Goal: Transaction & Acquisition: Purchase product/service

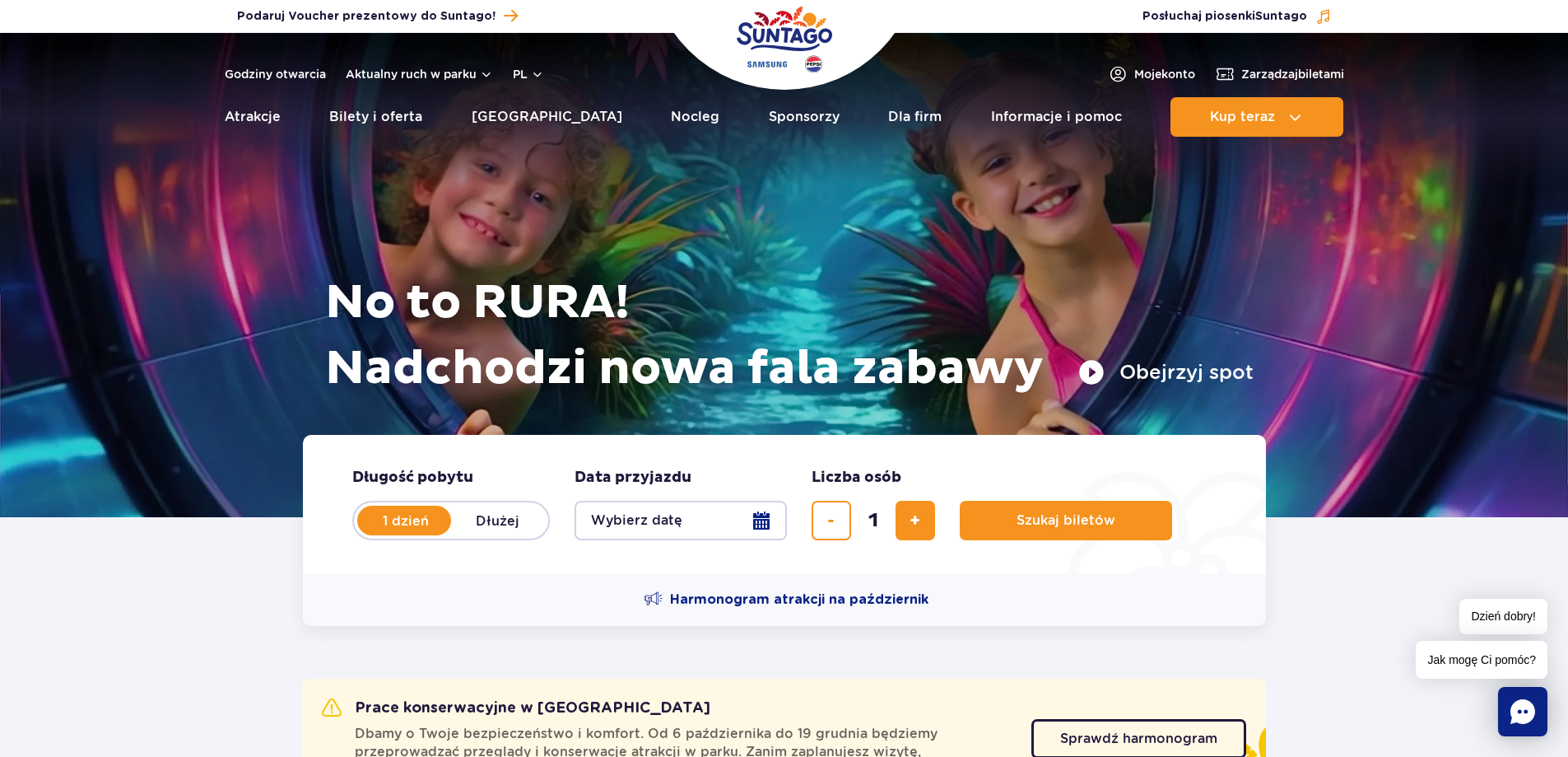
scroll to position [83, 0]
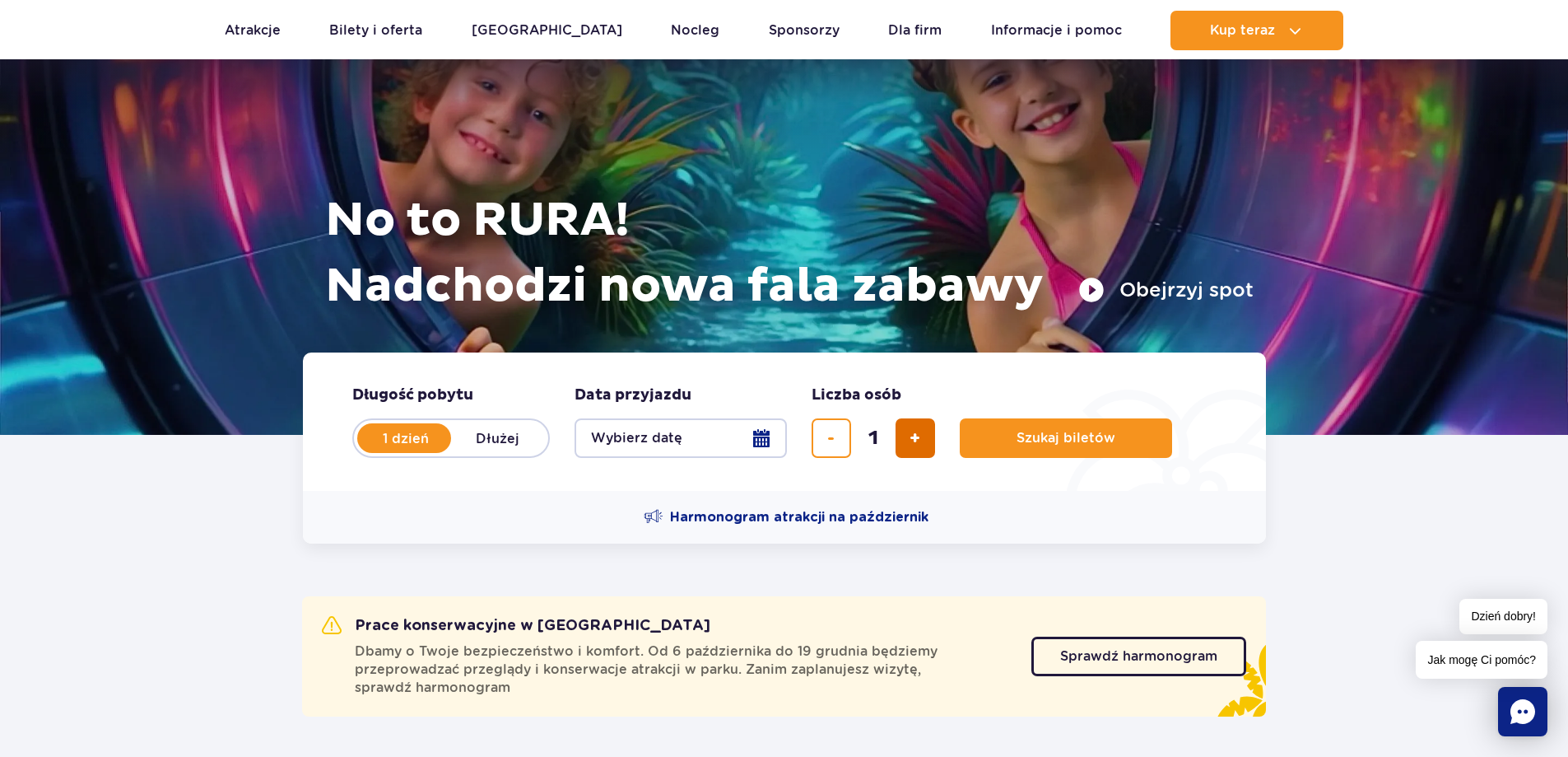
click at [919, 438] on span "dodaj bilet" at bounding box center [915, 438] width 11 height 0
type input "2"
click at [738, 436] on button "Wybierz datę" at bounding box center [681, 438] width 213 height 40
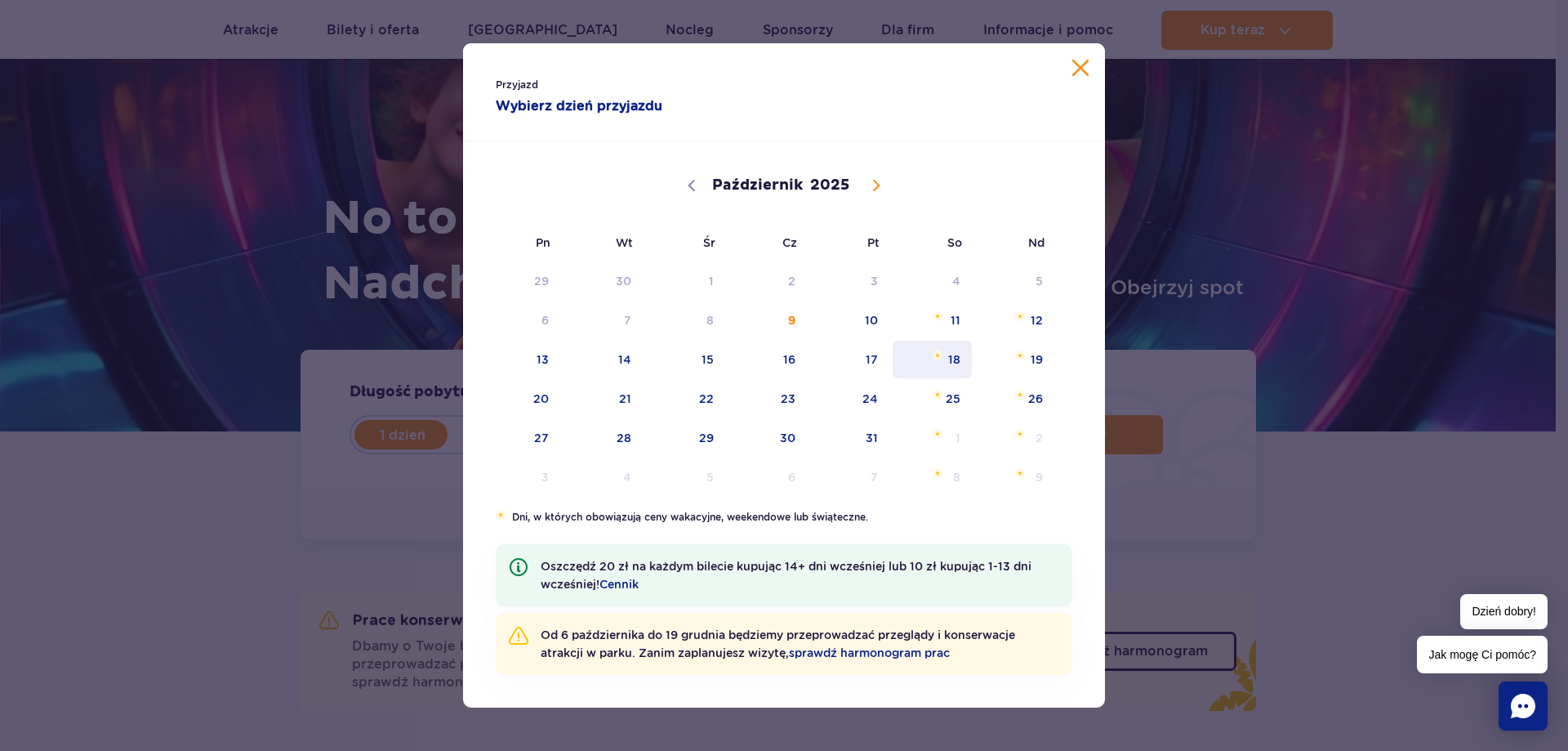
click at [958, 363] on span "18" at bounding box center [932, 359] width 83 height 38
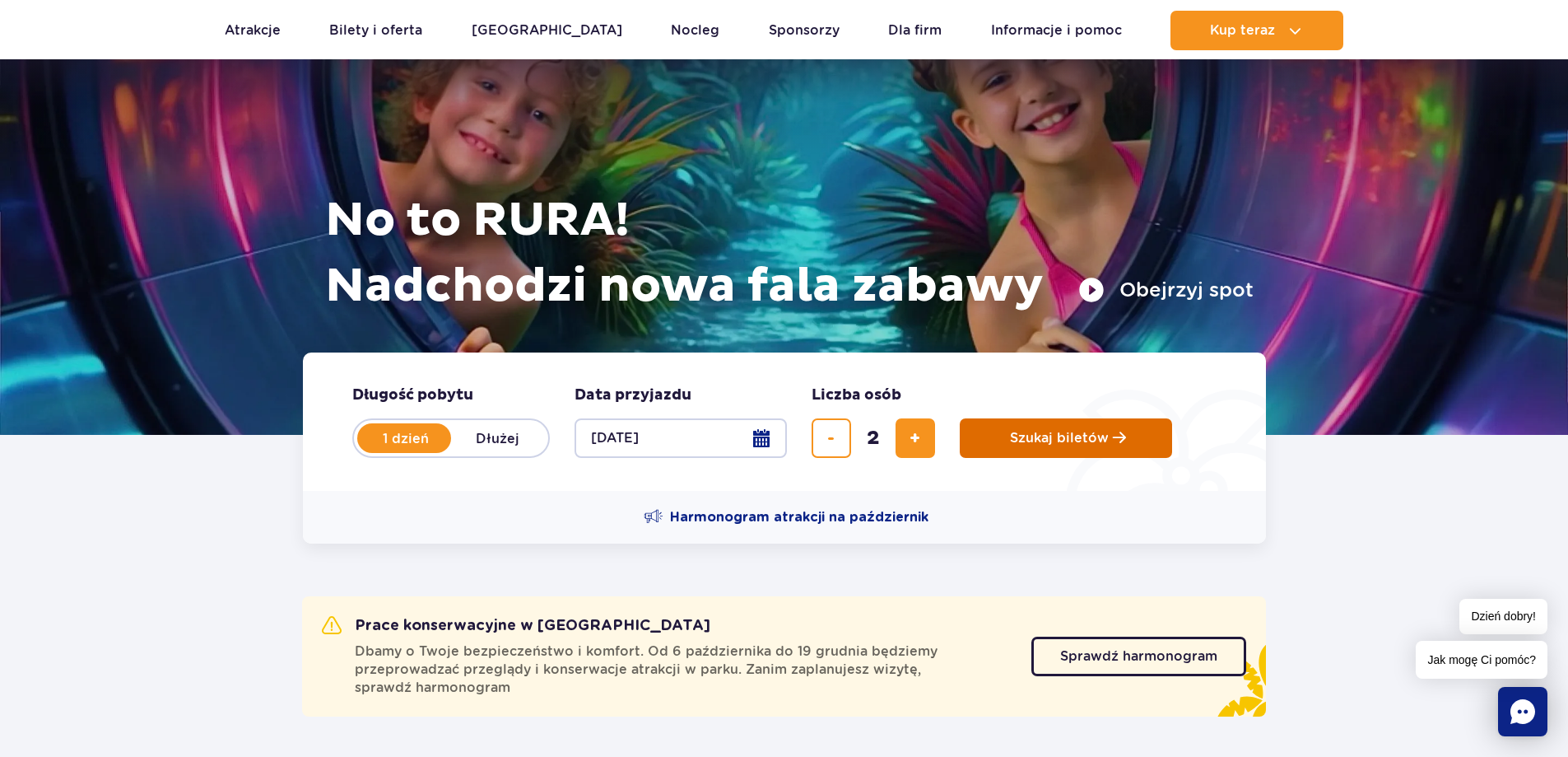
click at [1058, 440] on span "Szukaj biletów" at bounding box center [1059, 438] width 98 height 15
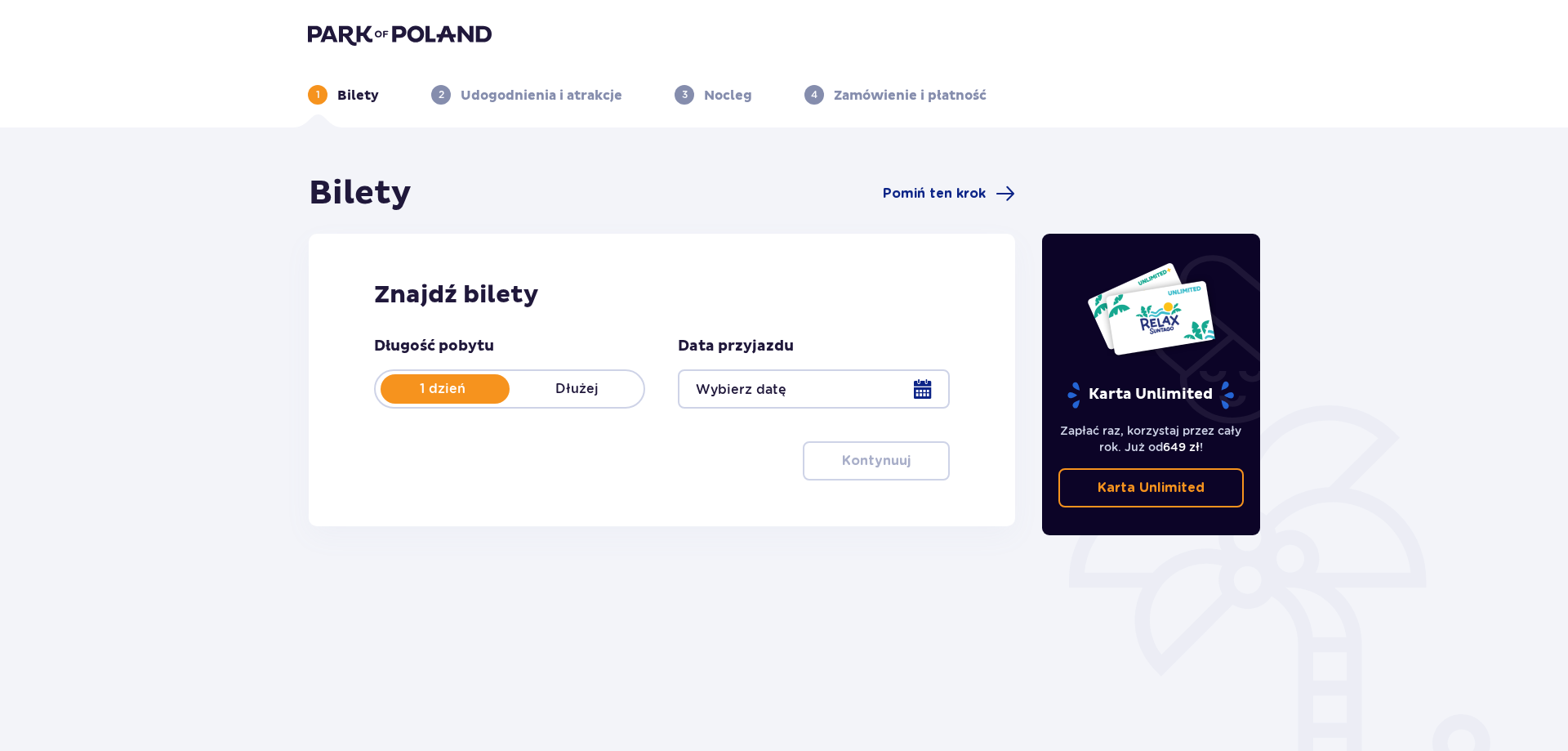
type input "[DATE]"
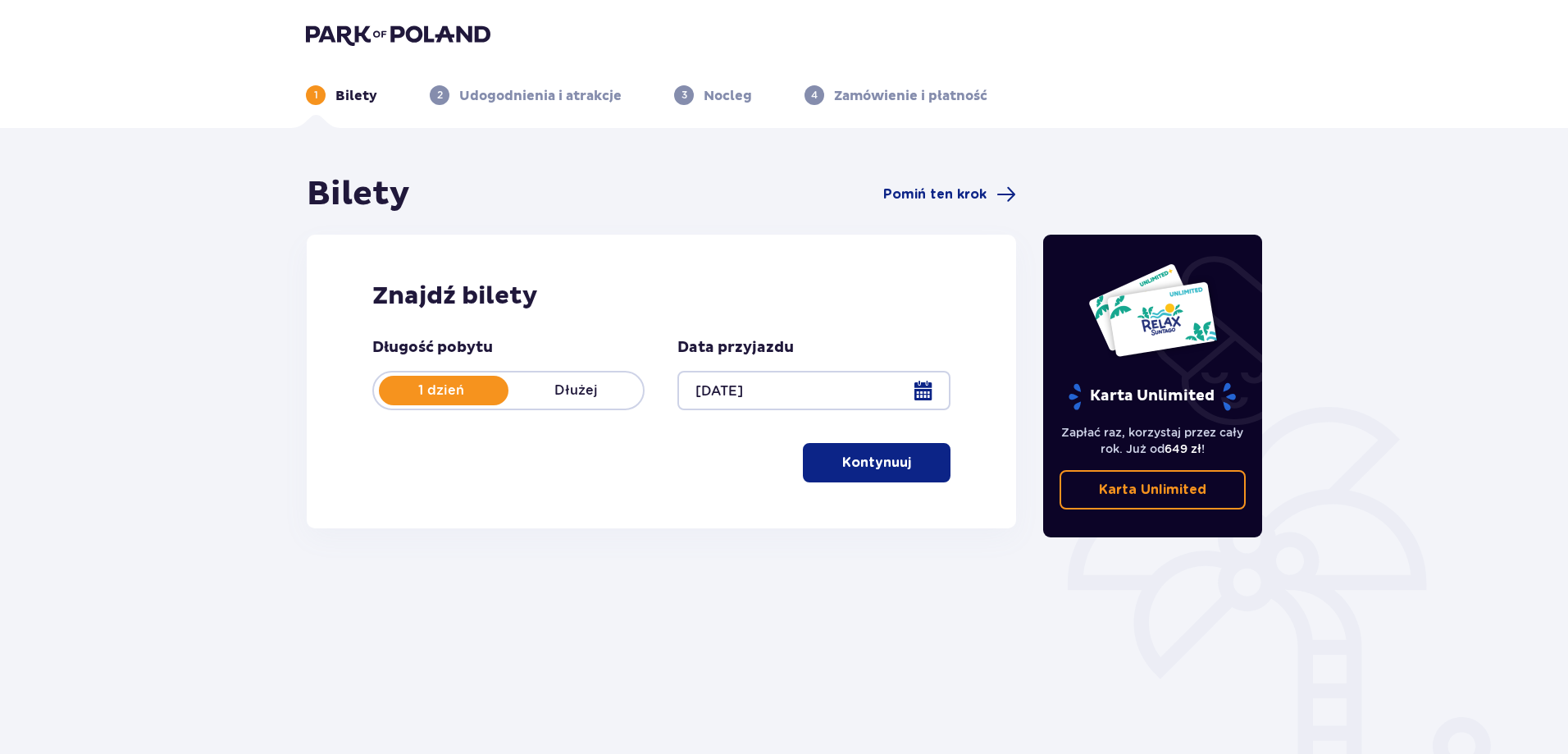
click at [902, 466] on button "Kontynuuj" at bounding box center [876, 462] width 148 height 39
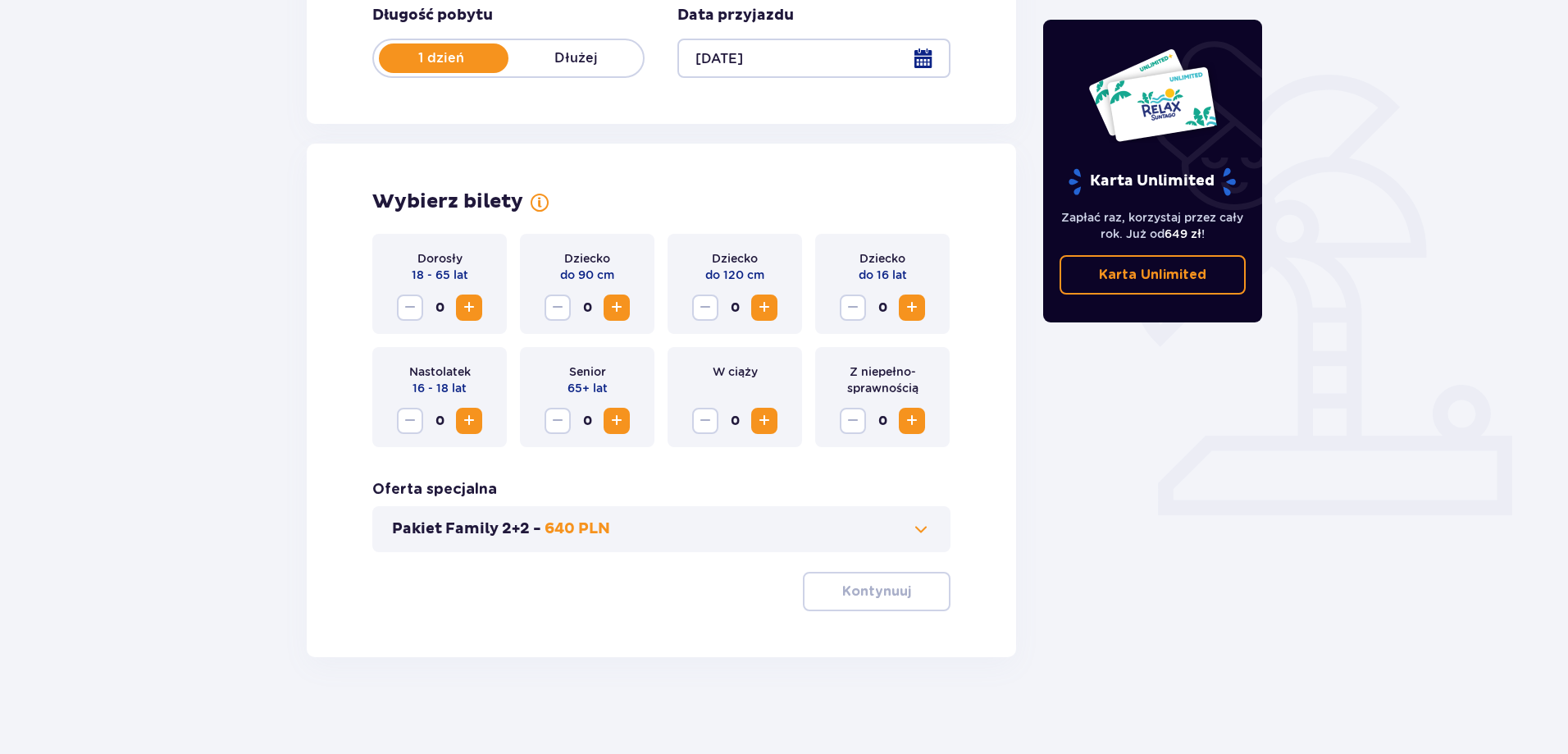
scroll to position [334, 0]
click at [466, 305] on span "Zwiększ" at bounding box center [469, 306] width 19 height 19
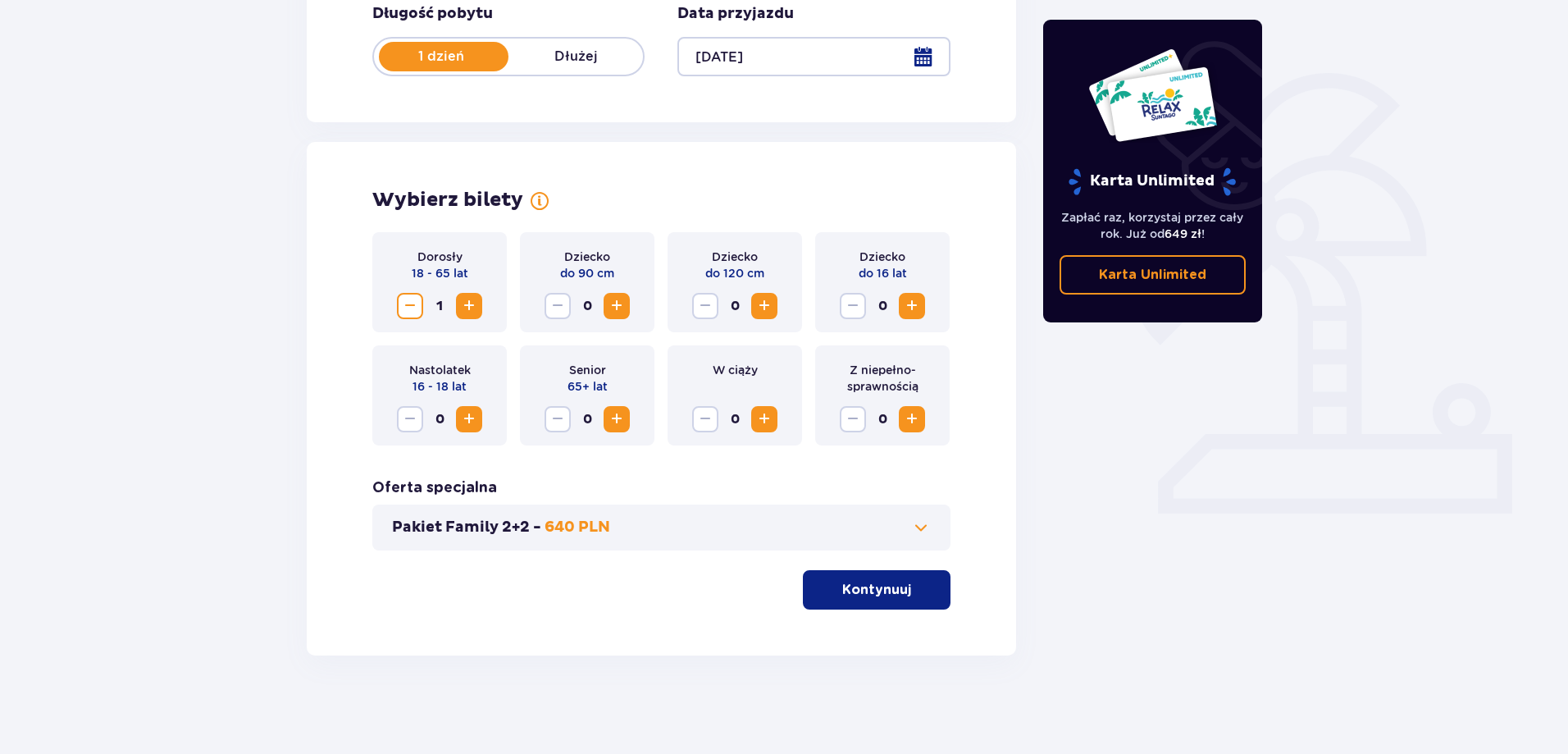
click at [471, 306] on span "Zwiększ" at bounding box center [469, 306] width 19 height 19
click at [890, 590] on p "Kontynuuj" at bounding box center [876, 589] width 69 height 18
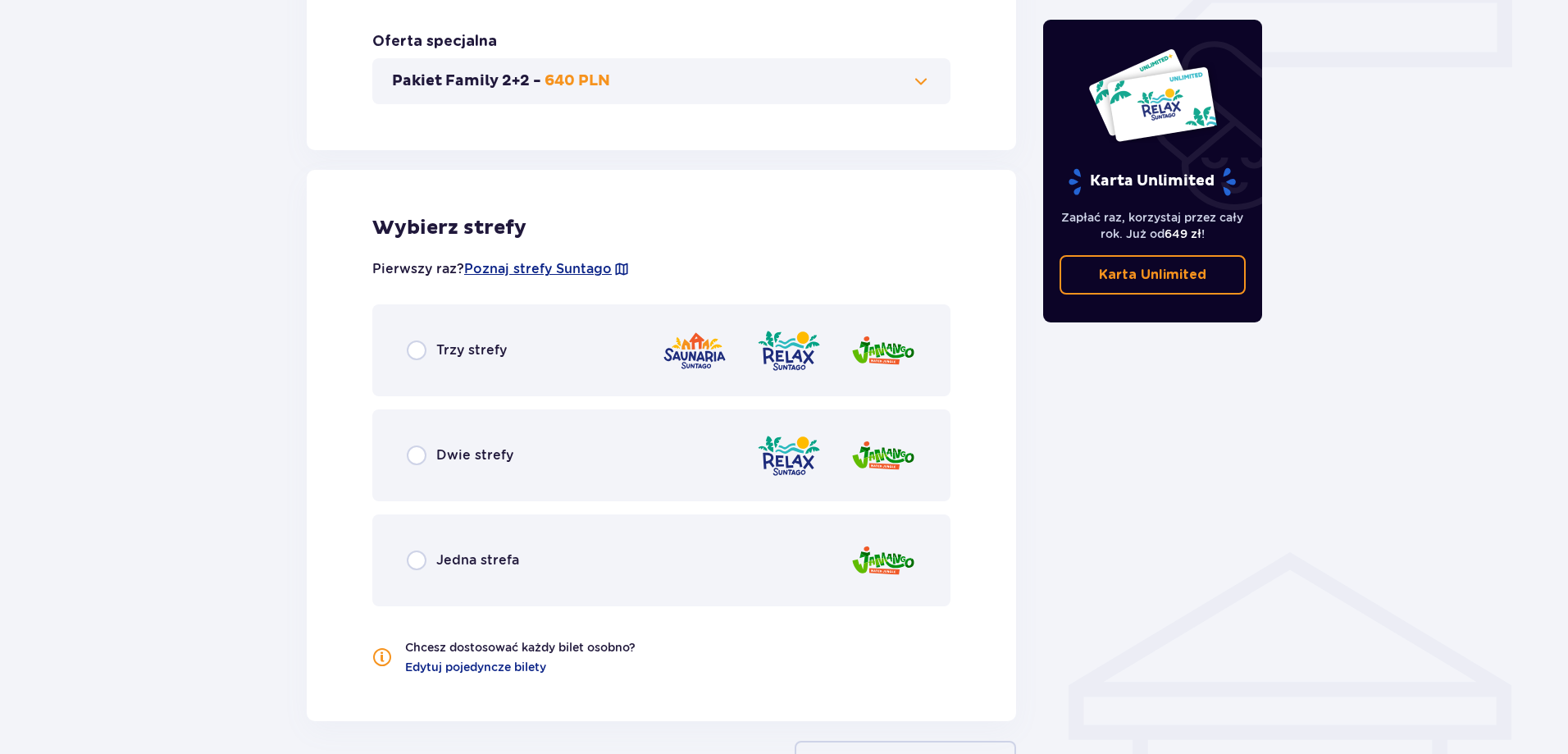
scroll to position [905, 0]
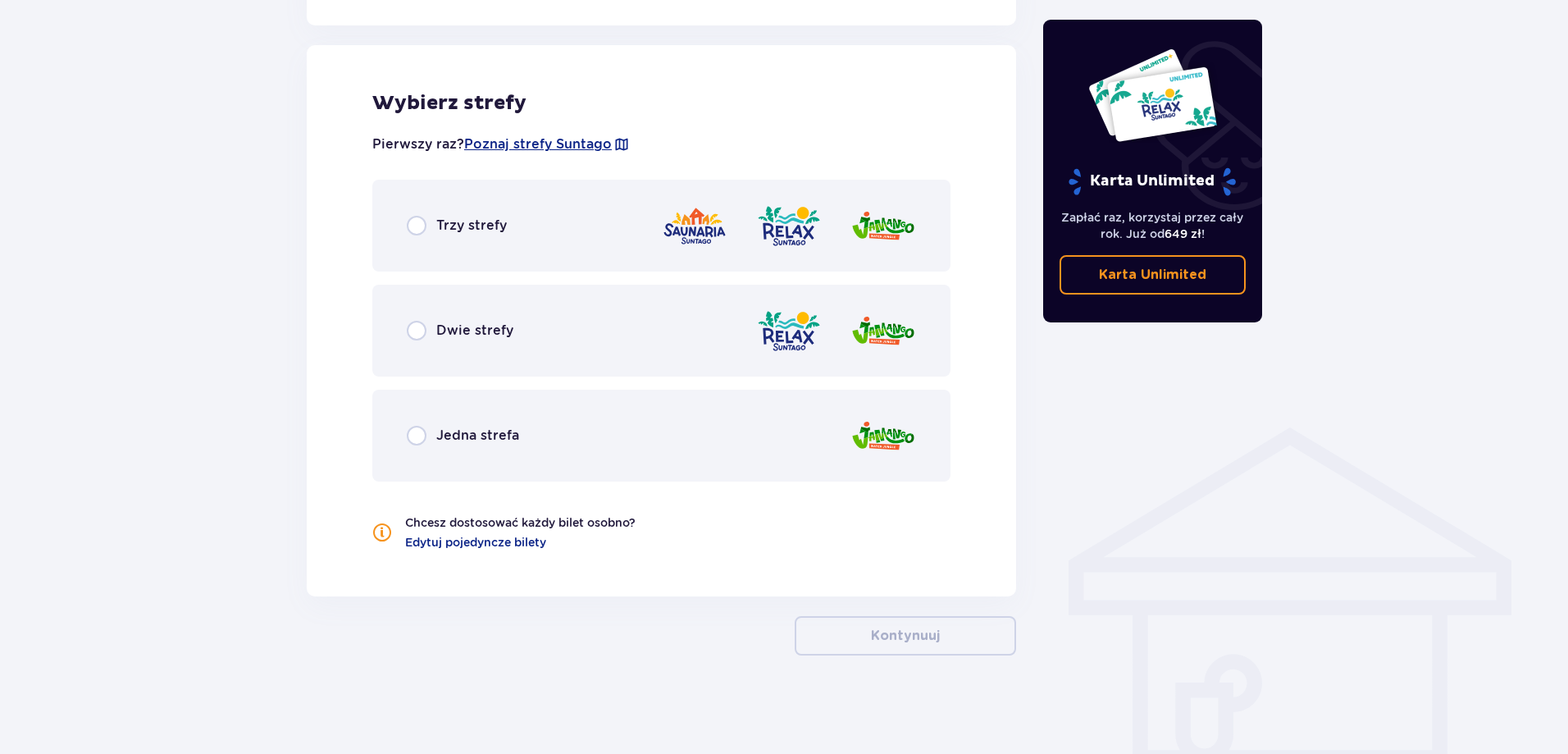
click at [419, 222] on input "radio" at bounding box center [417, 225] width 19 height 19
radio input "true"
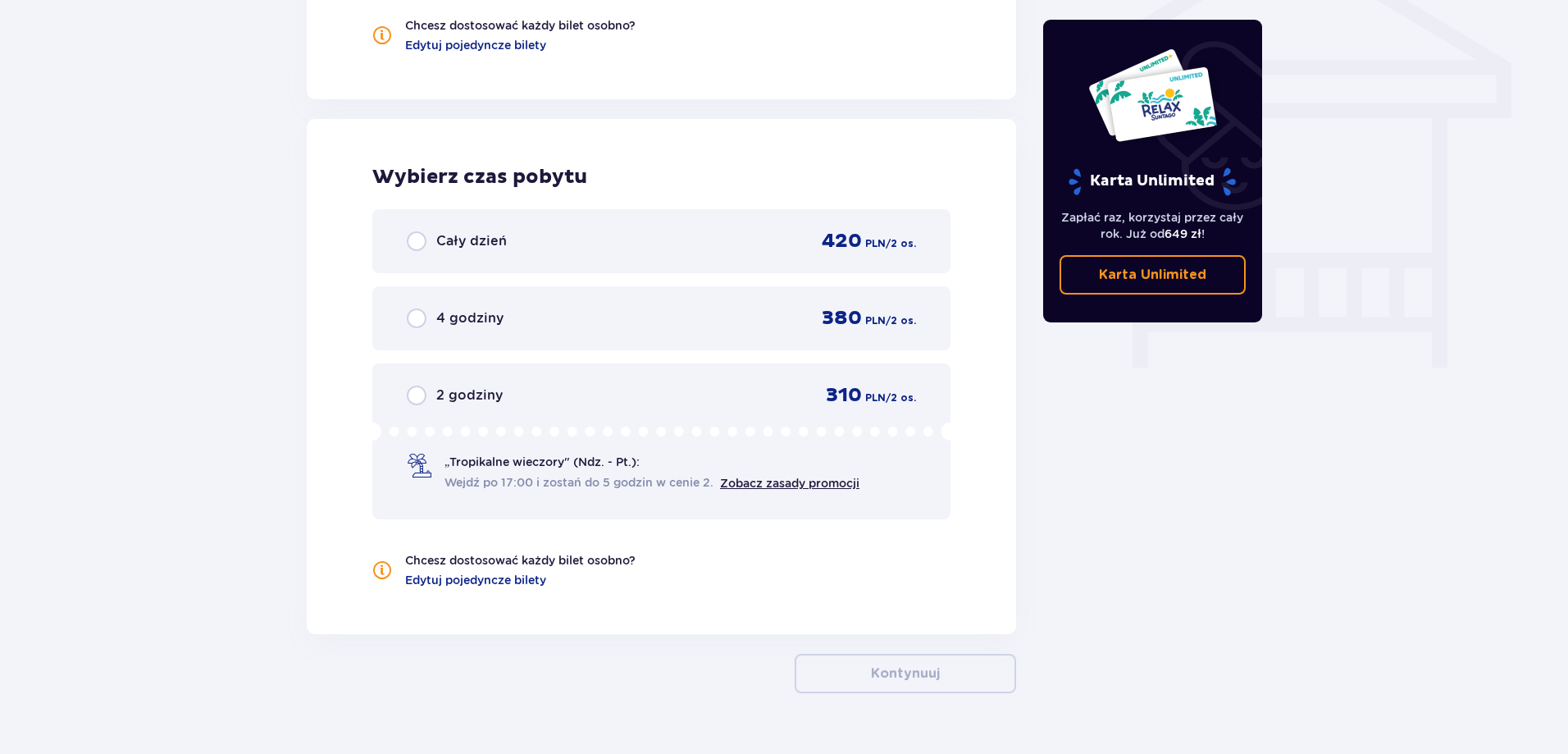
scroll to position [1440, 0]
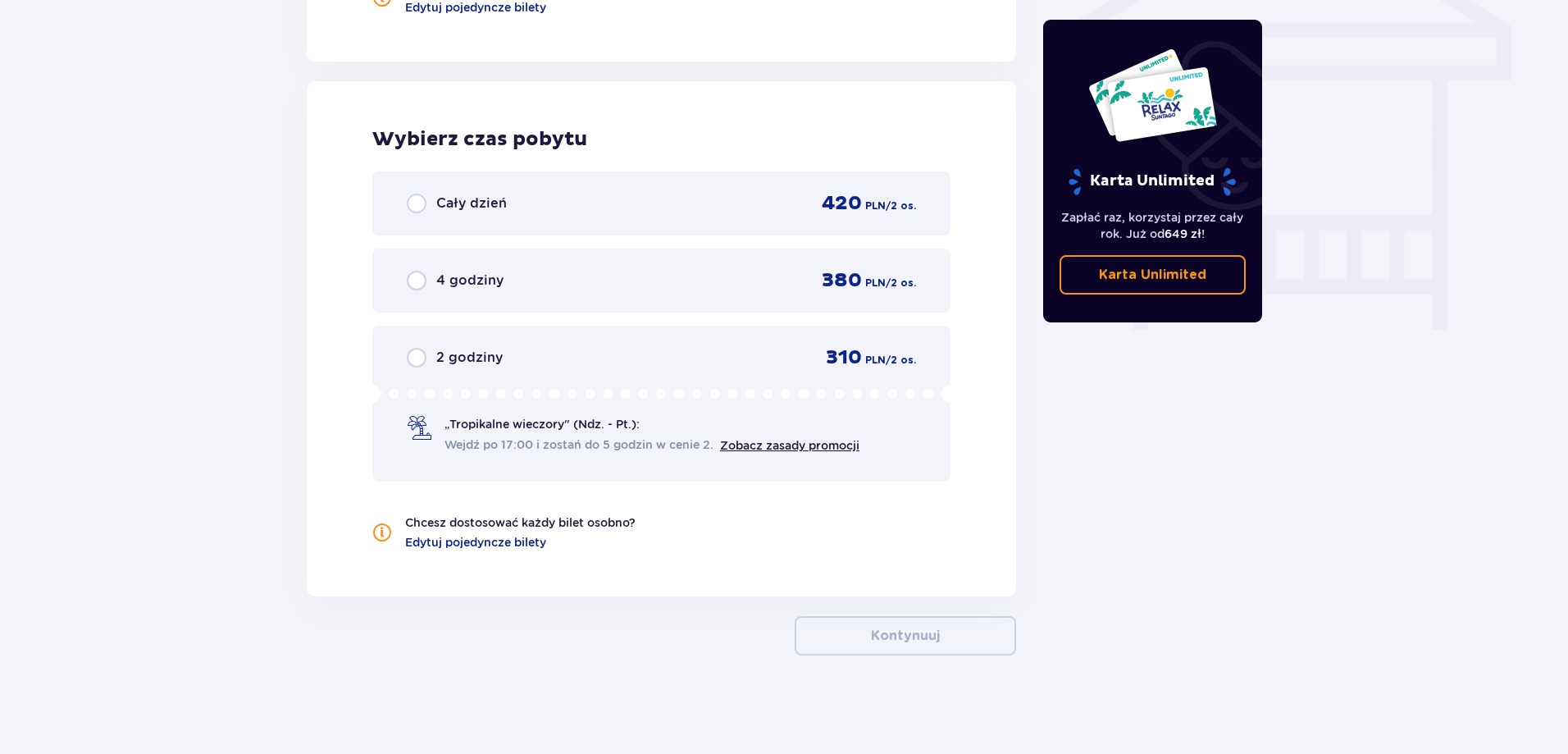
click at [410, 209] on input "radio" at bounding box center [417, 203] width 19 height 19
radio input "true"
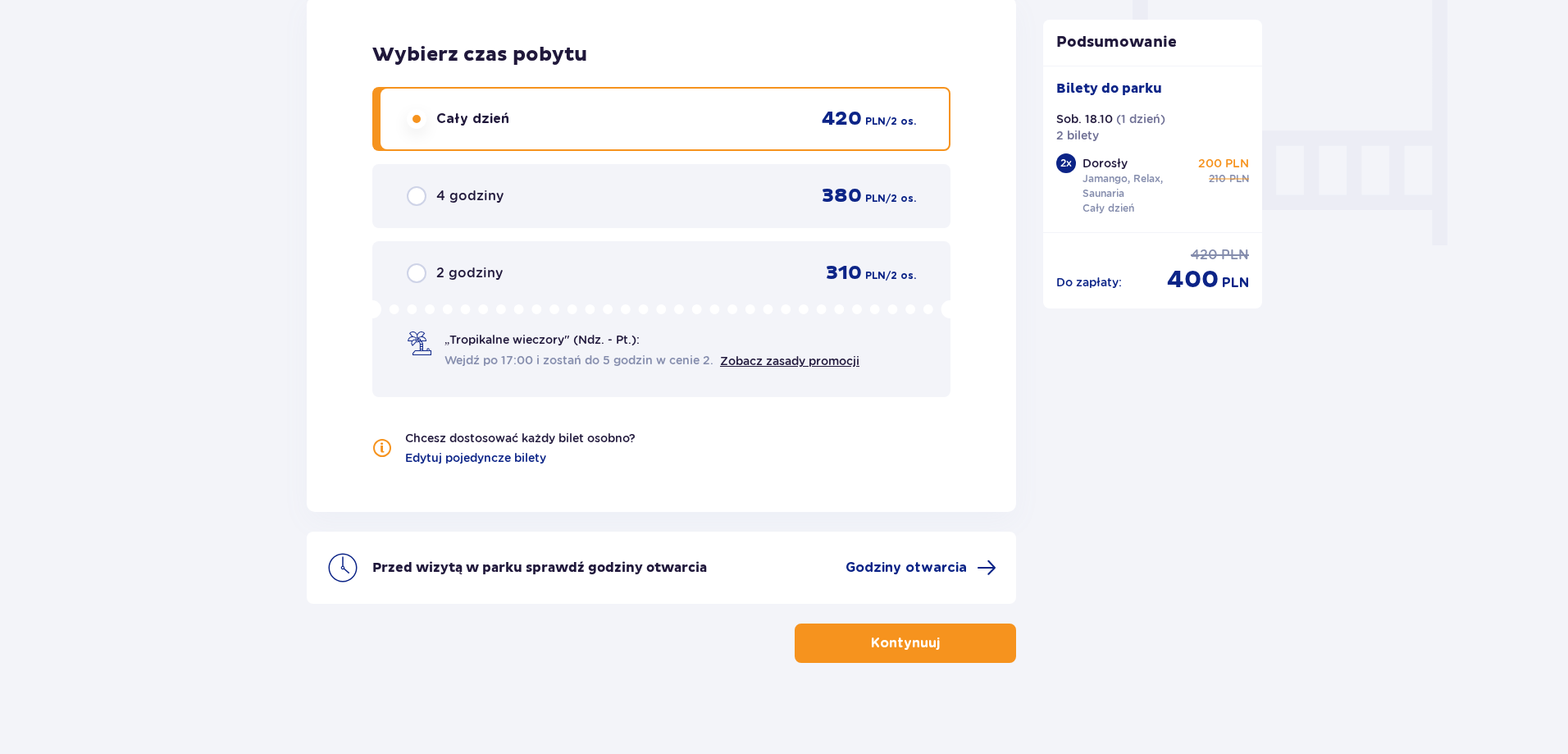
scroll to position [1532, 0]
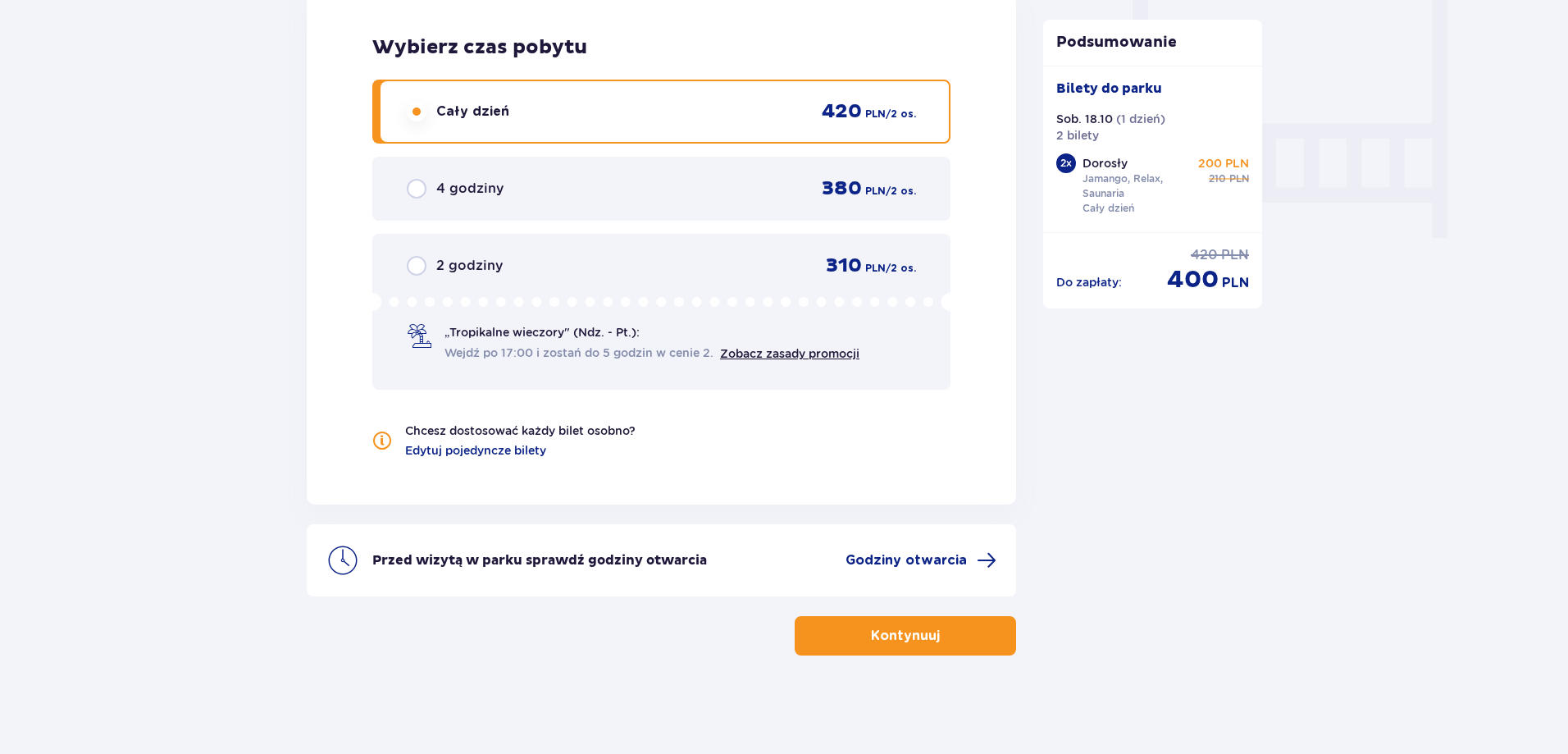
click at [915, 635] on p "Kontynuuj" at bounding box center [905, 636] width 69 height 18
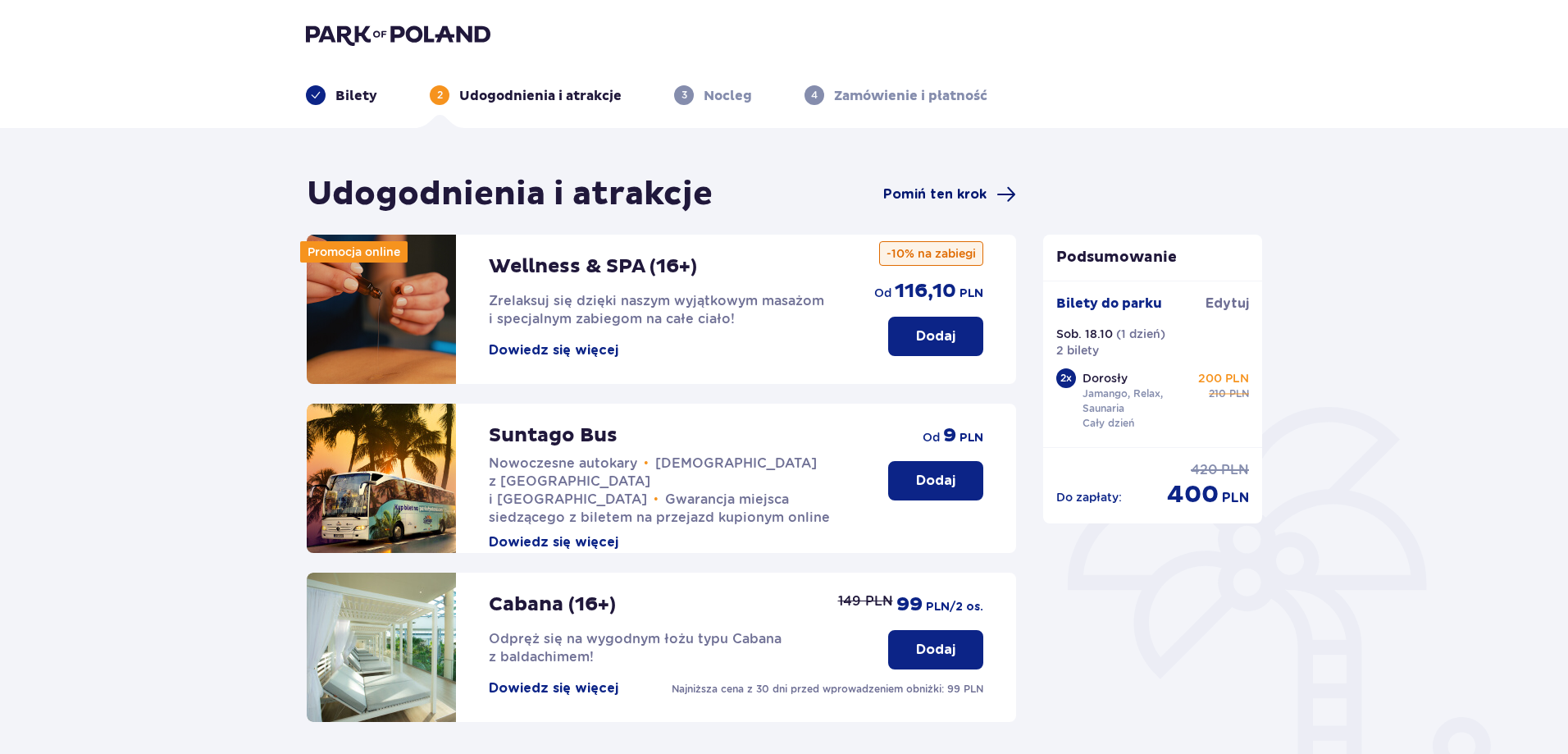
click at [930, 190] on span "Pomiń ten krok" at bounding box center [935, 194] width 103 height 18
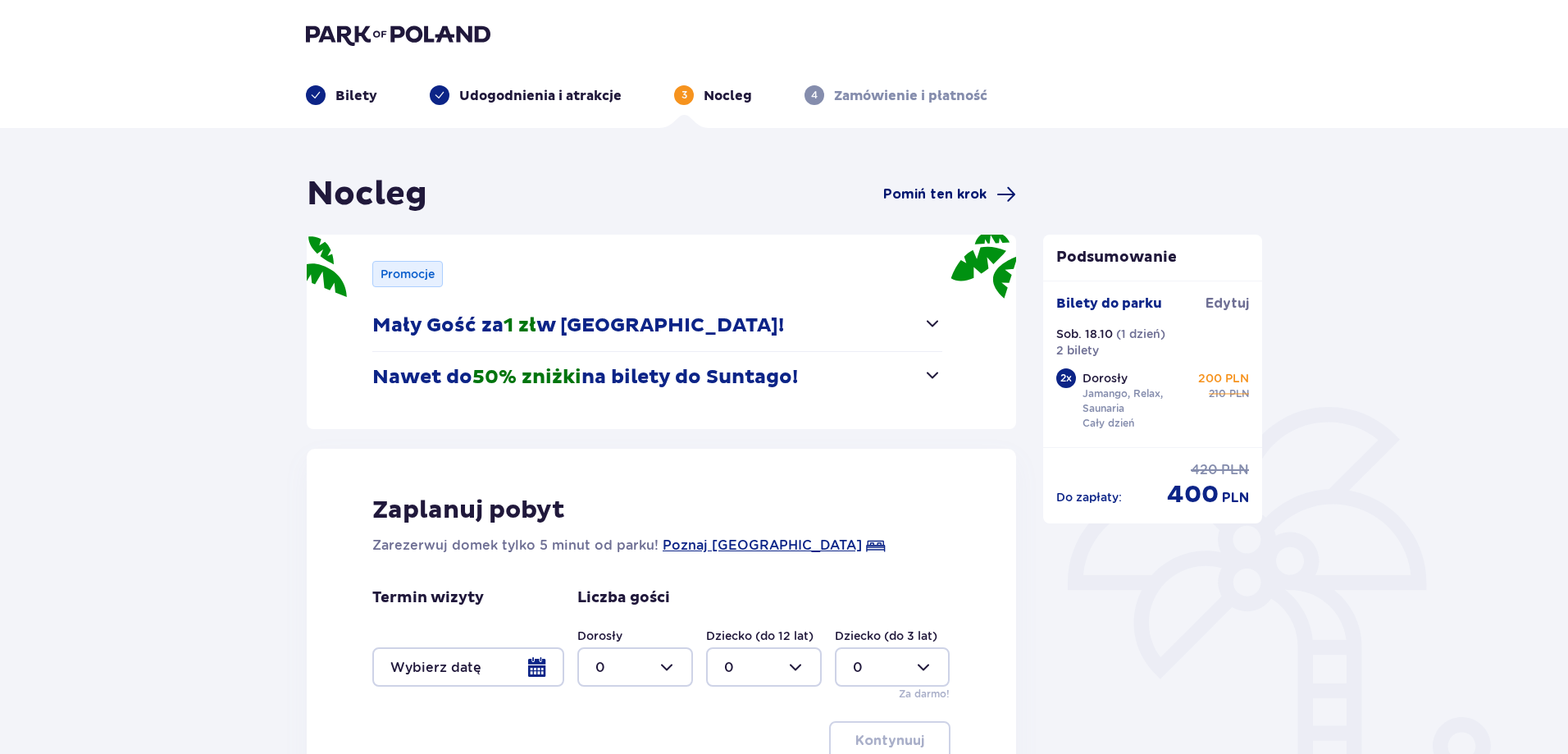
click at [952, 189] on span "Pomiń ten krok" at bounding box center [935, 194] width 103 height 18
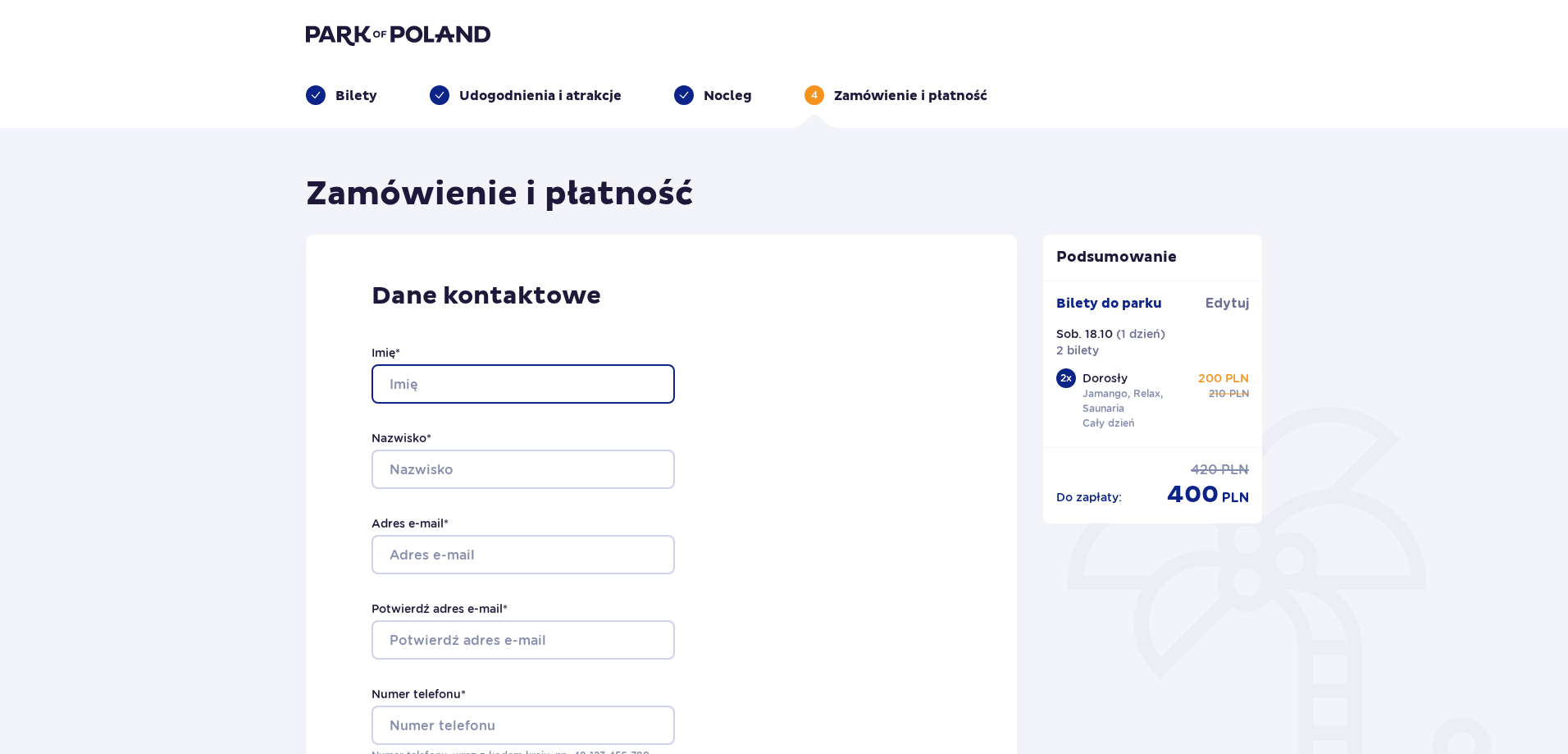
click at [488, 379] on input "Imię *" at bounding box center [523, 384] width 304 height 39
type input "marcin"
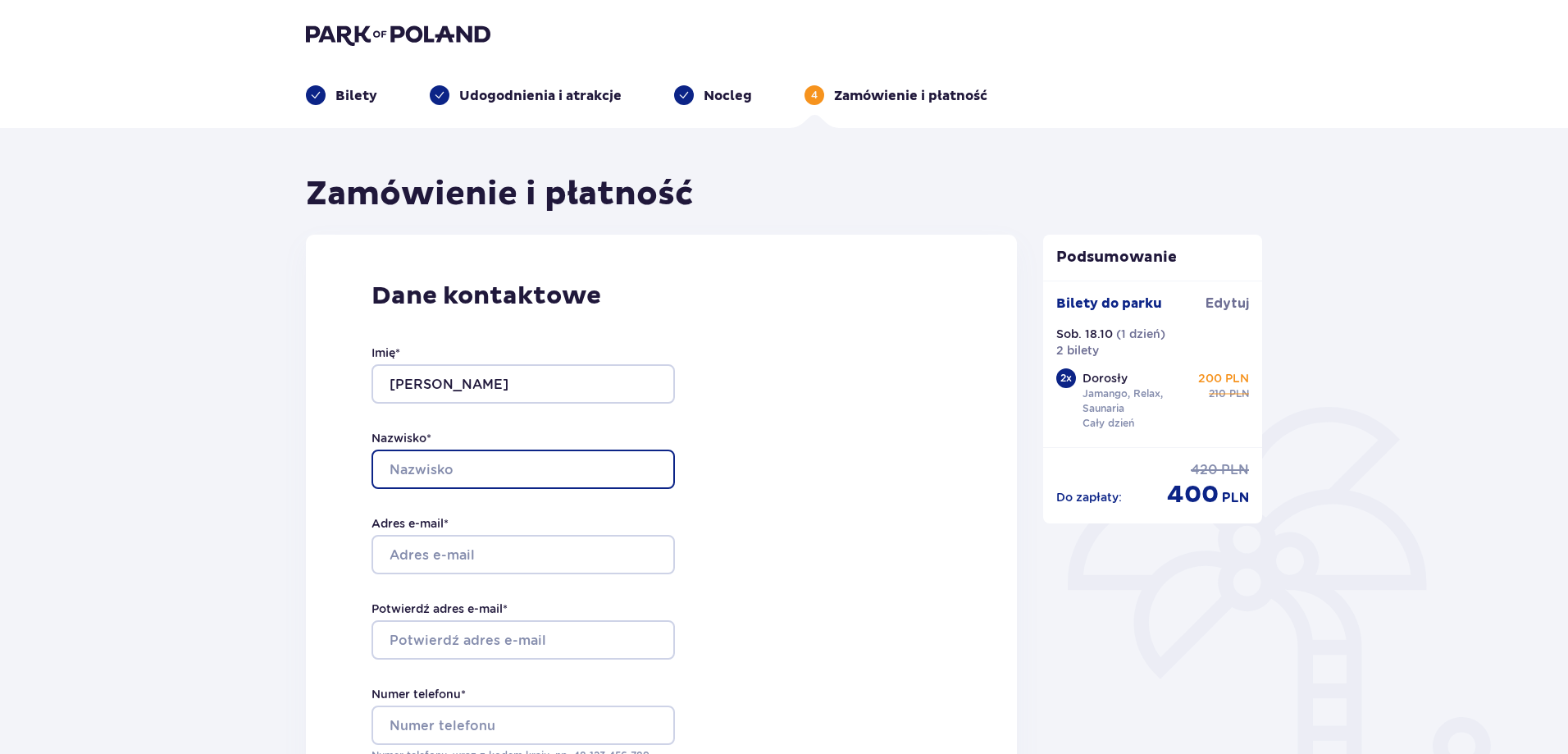
type input "sawicki"
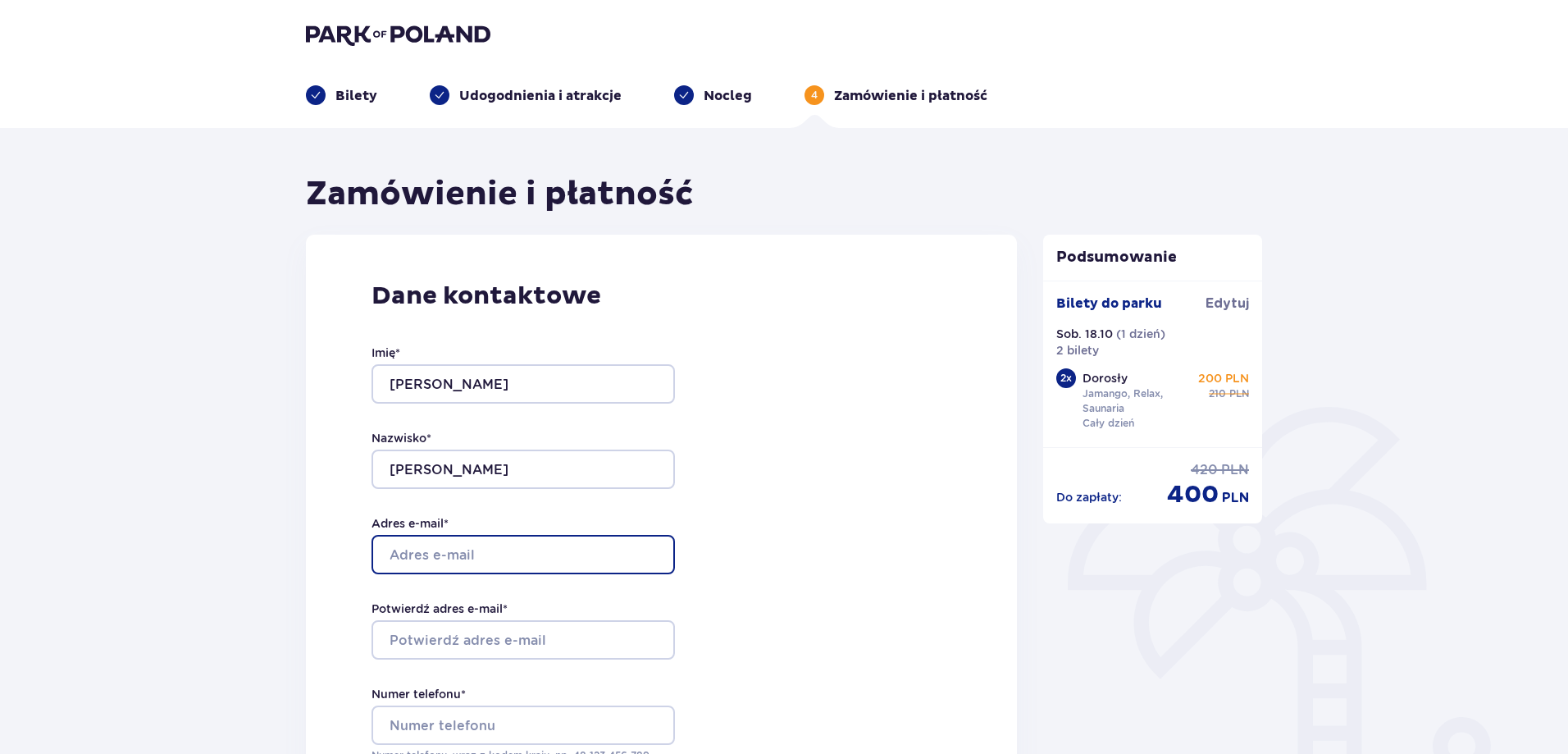
type input "marcinsawicki89@o2.pl"
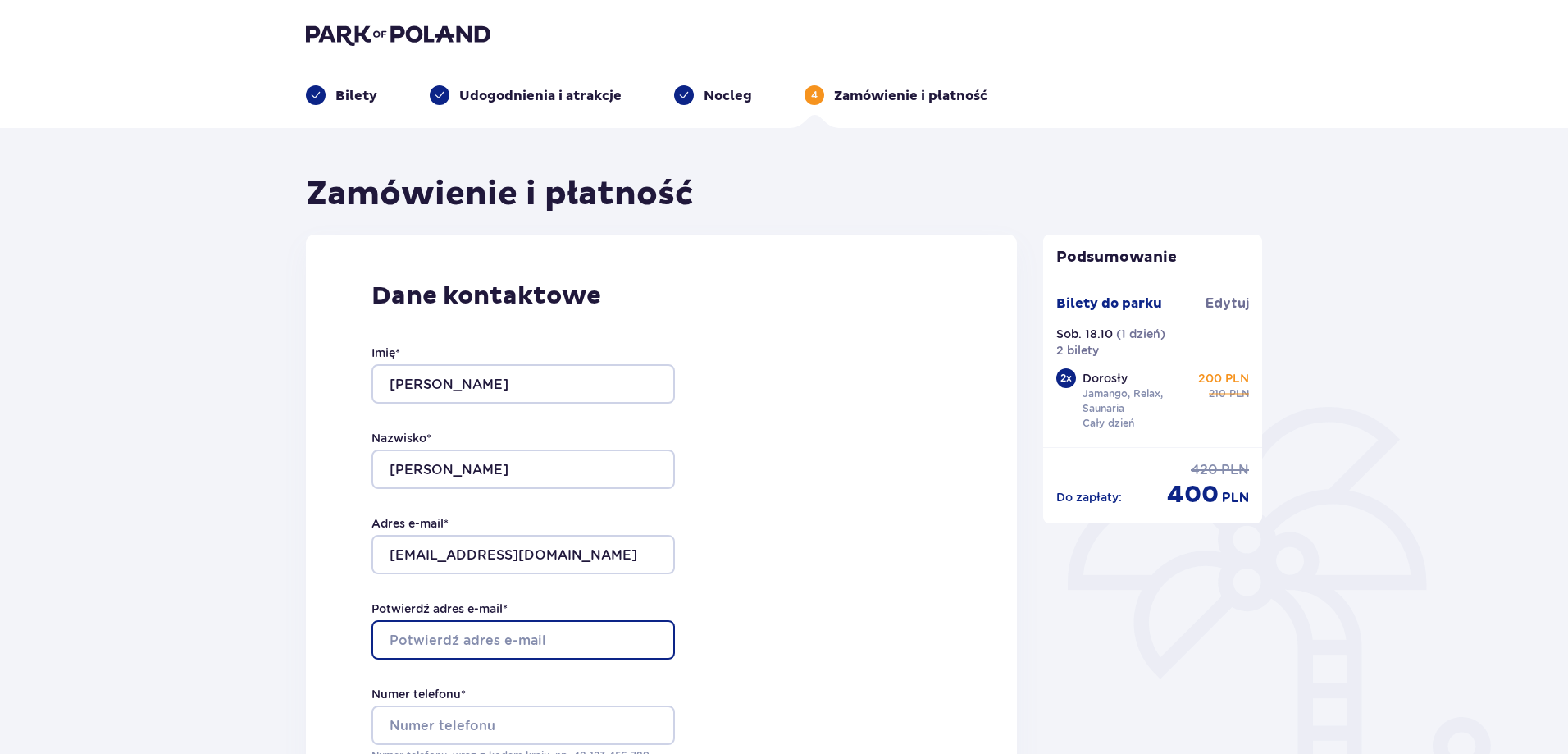
type input "marcinsawicki89@o2.pl"
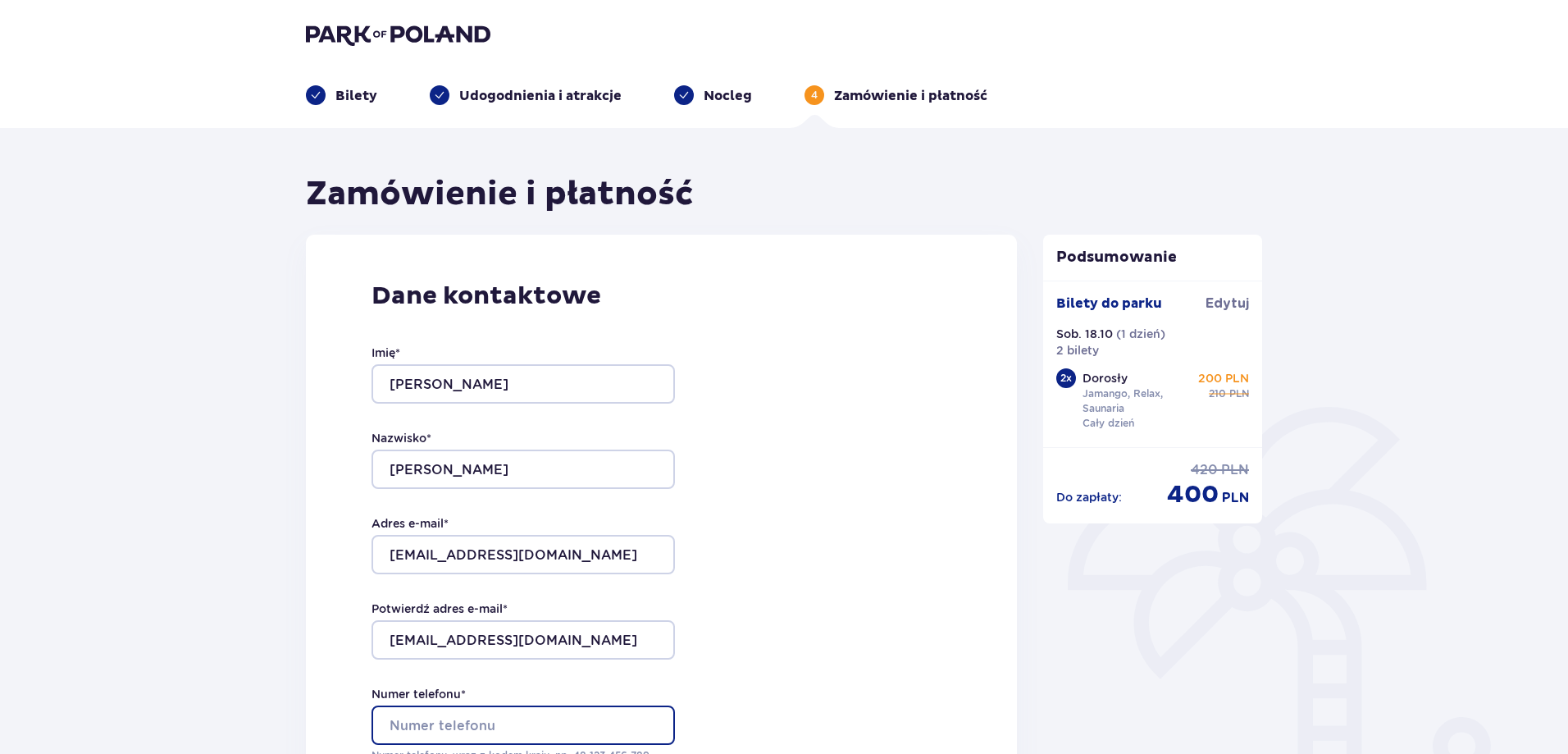
type input "513811367"
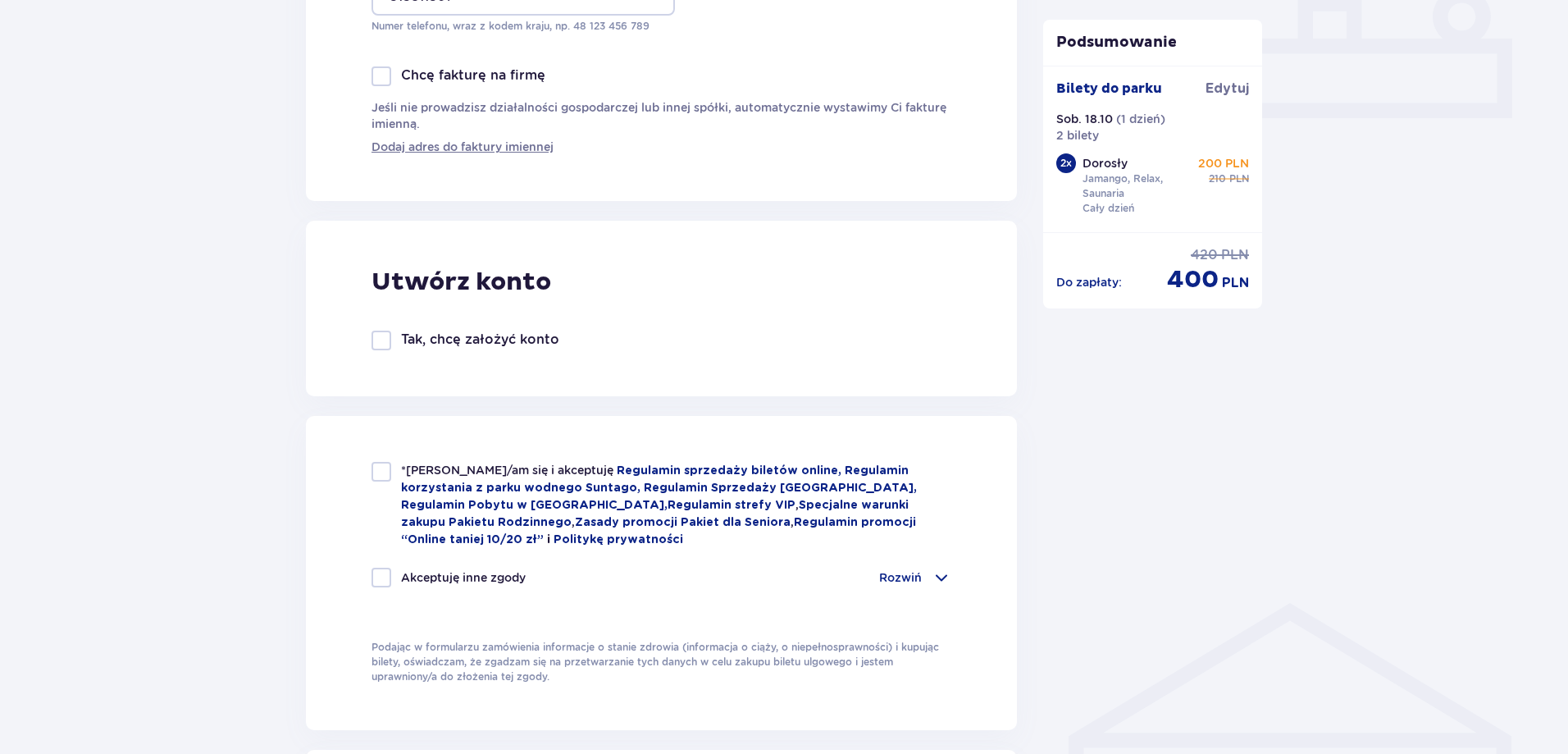
scroll to position [738, 0]
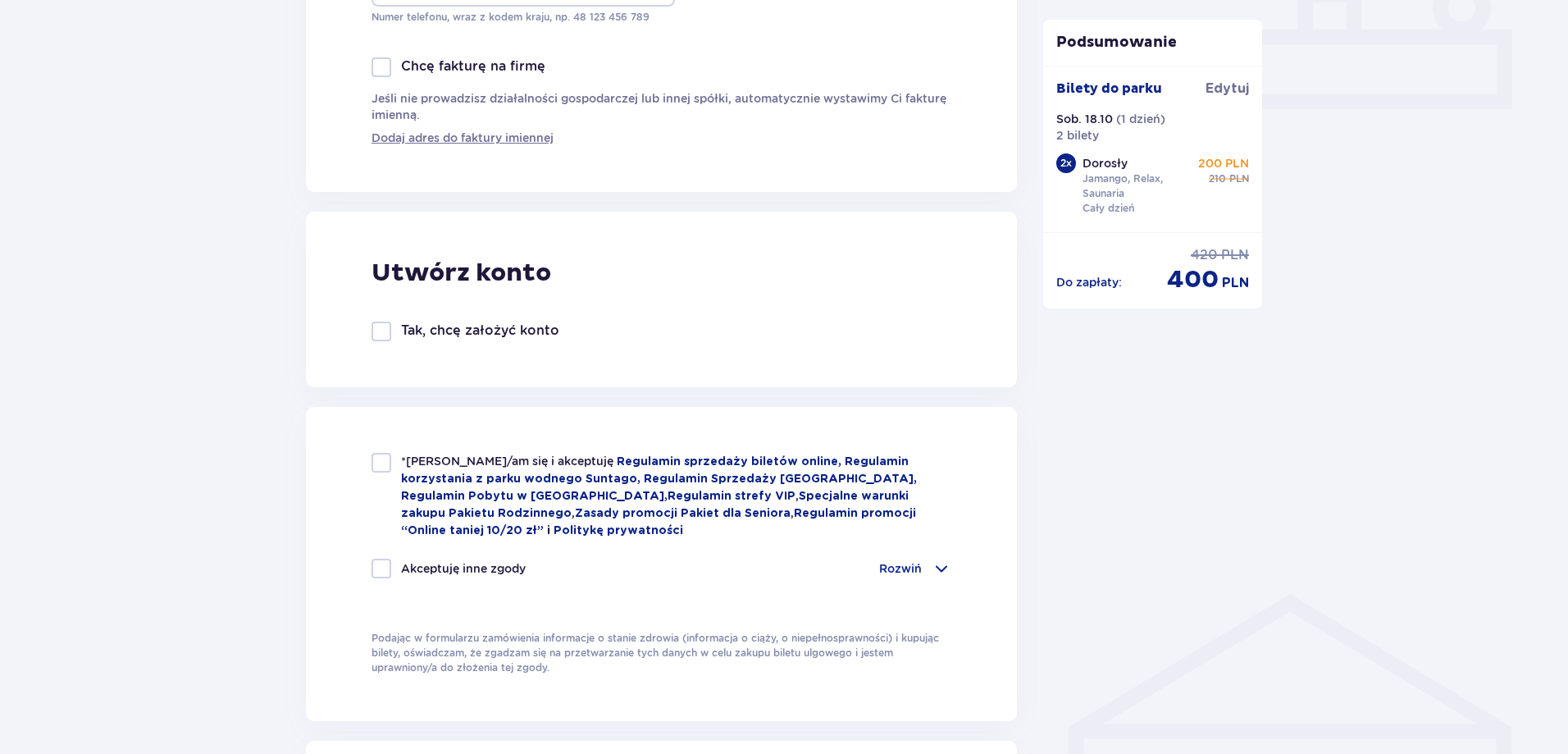
click at [383, 463] on div at bounding box center [381, 462] width 19 height 19
checkbox input "true"
click at [912, 563] on p "Rozwiń" at bounding box center [900, 568] width 43 height 17
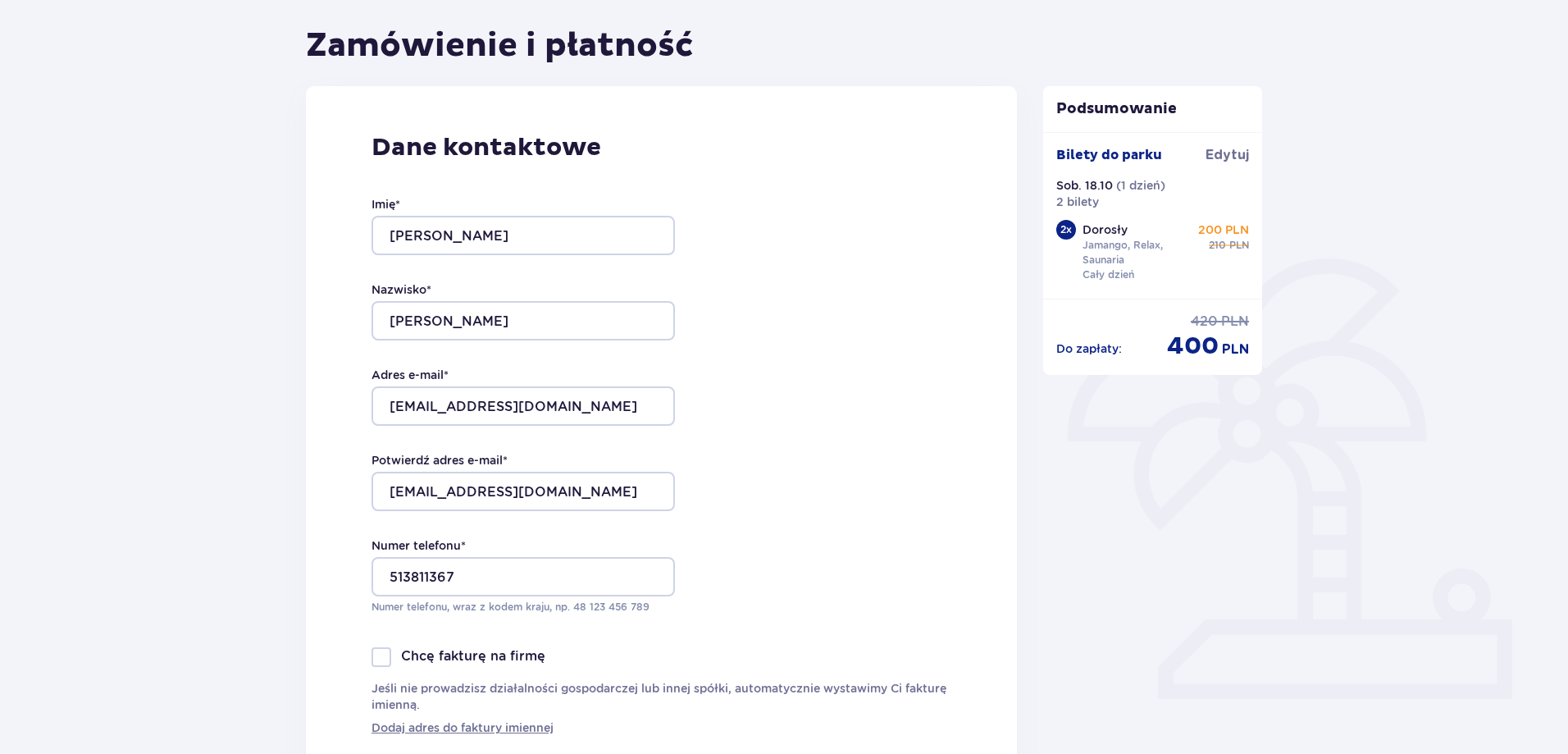
scroll to position [0, 0]
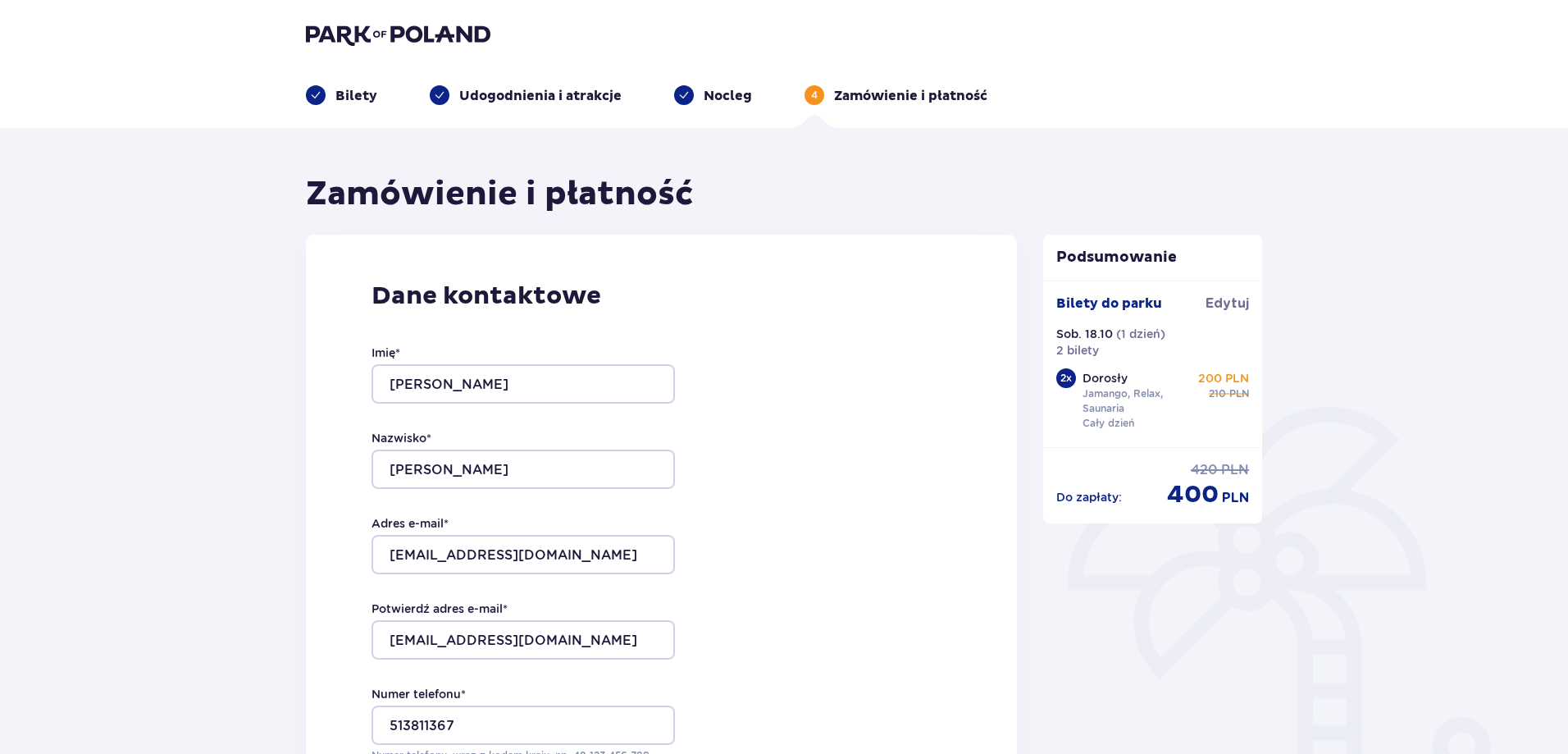
click at [587, 94] on p "Udogodnienia i atrakcje" at bounding box center [540, 95] width 162 height 18
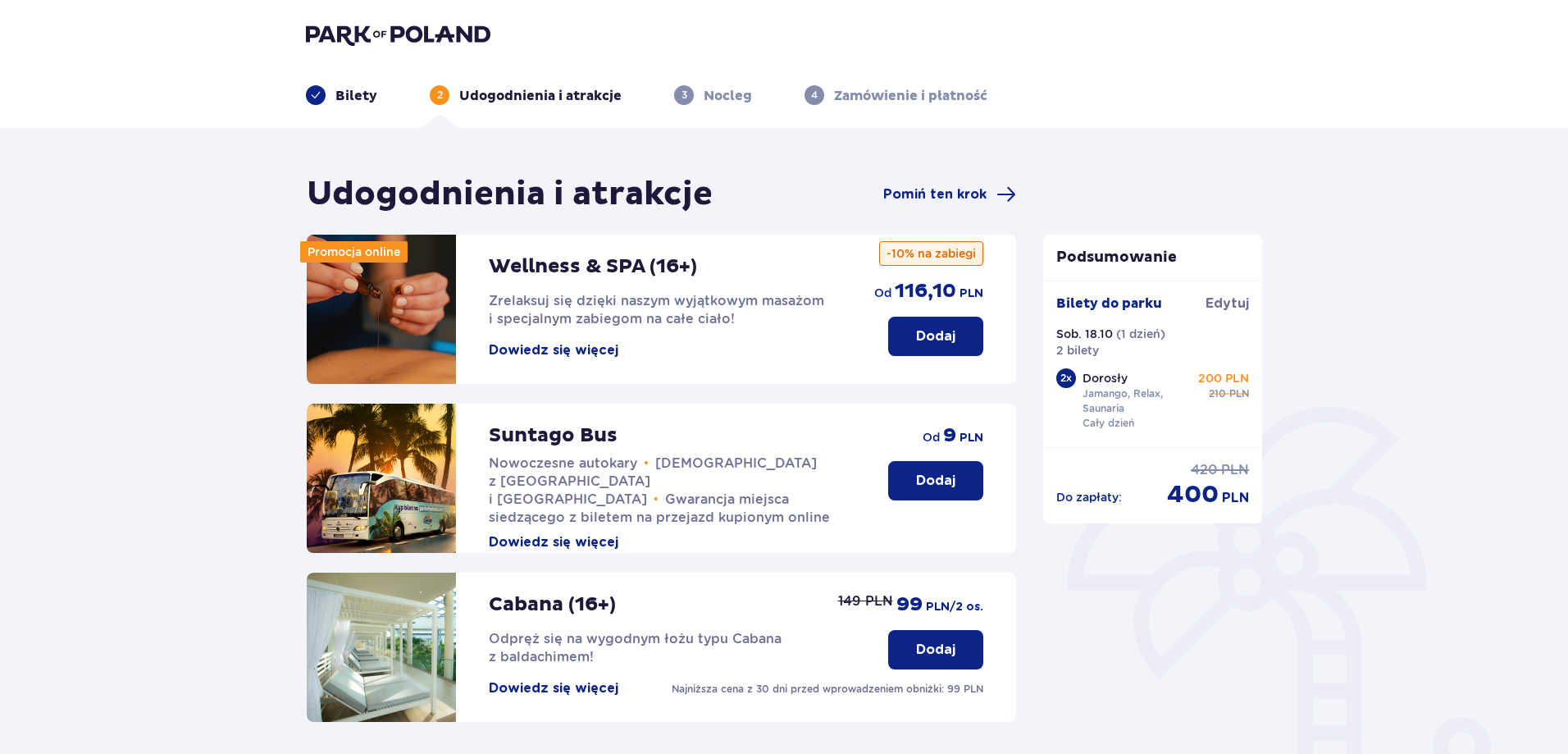
click at [551, 344] on button "Dowiedz się więcej" at bounding box center [553, 350] width 130 height 18
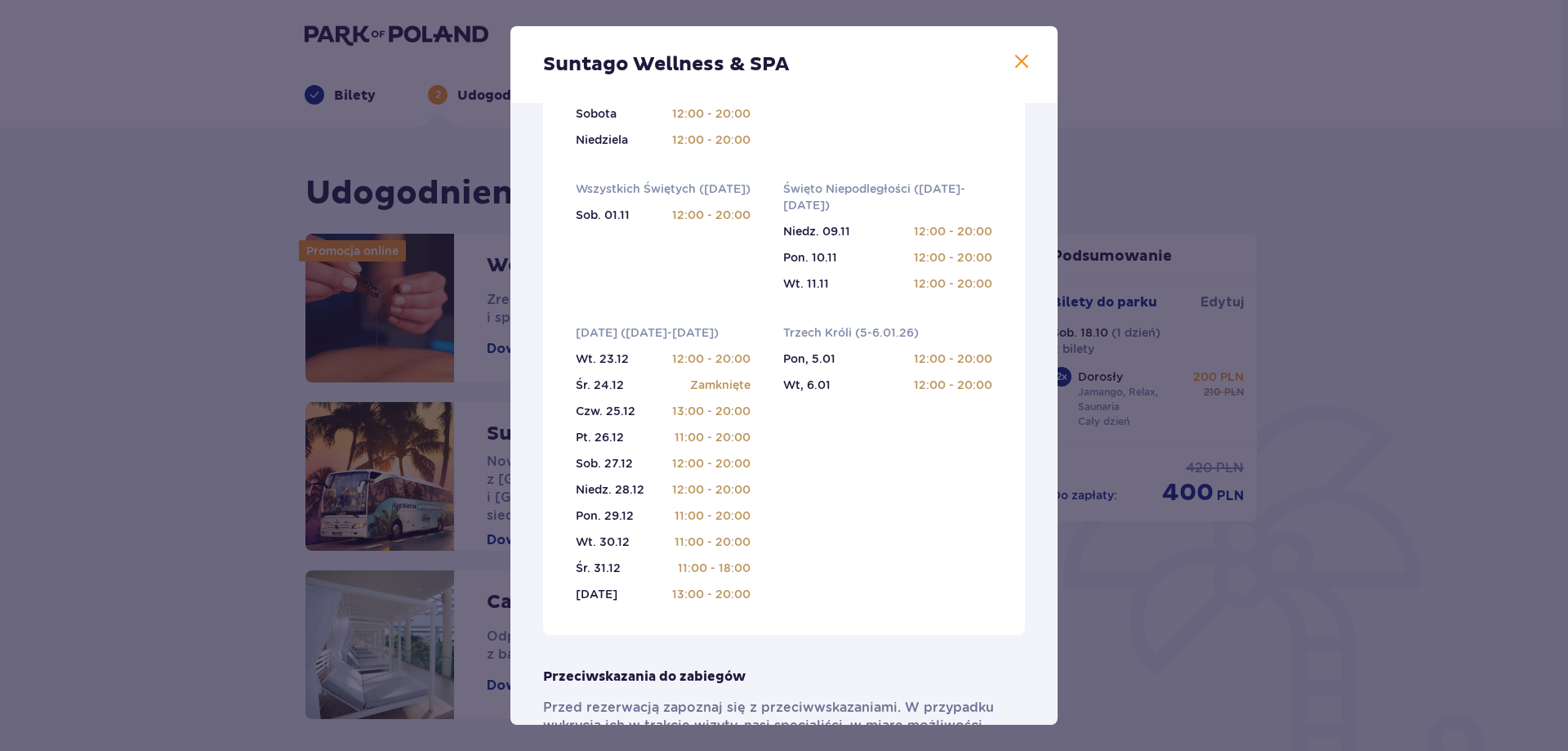
scroll to position [525, 0]
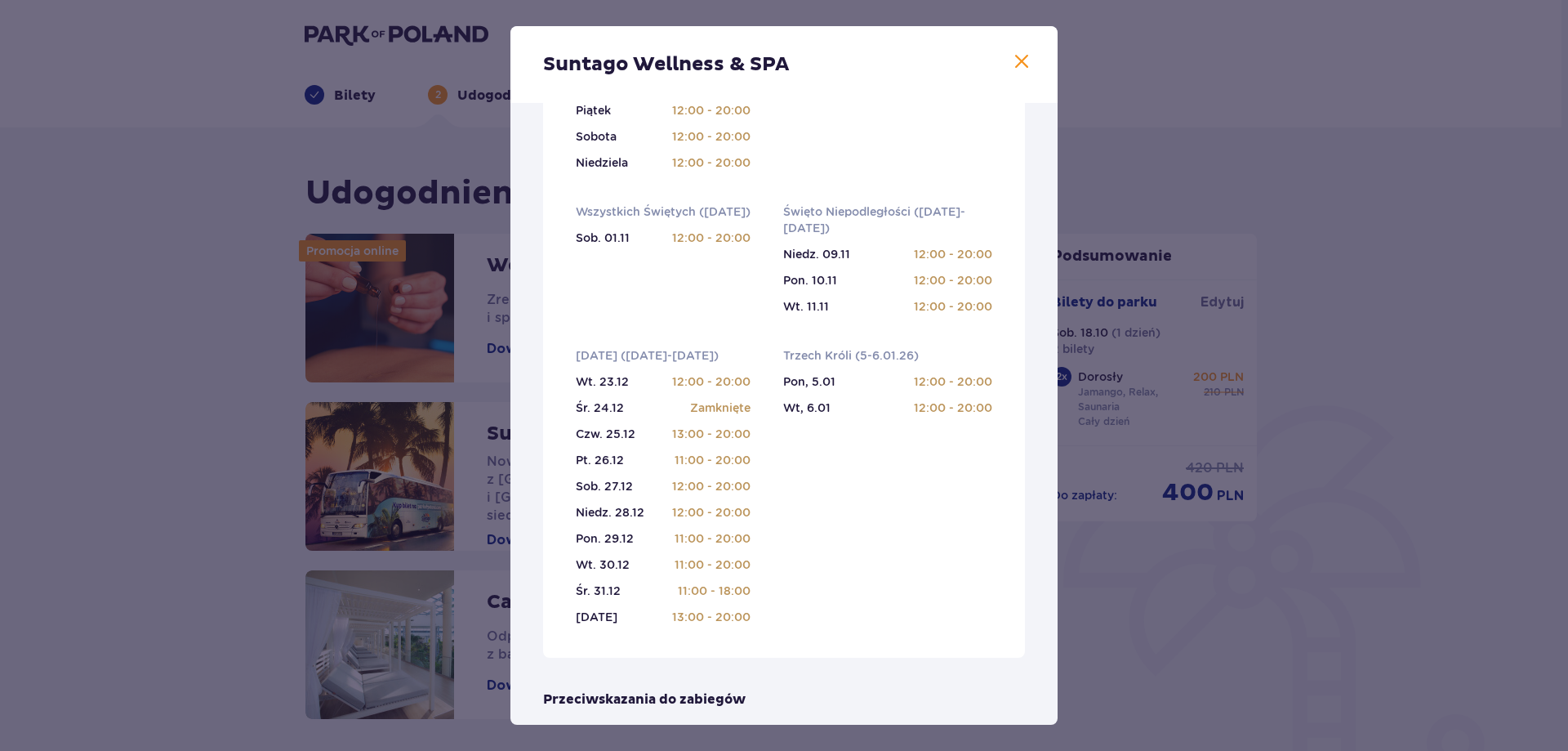
click at [1019, 64] on span at bounding box center [1022, 62] width 19 height 19
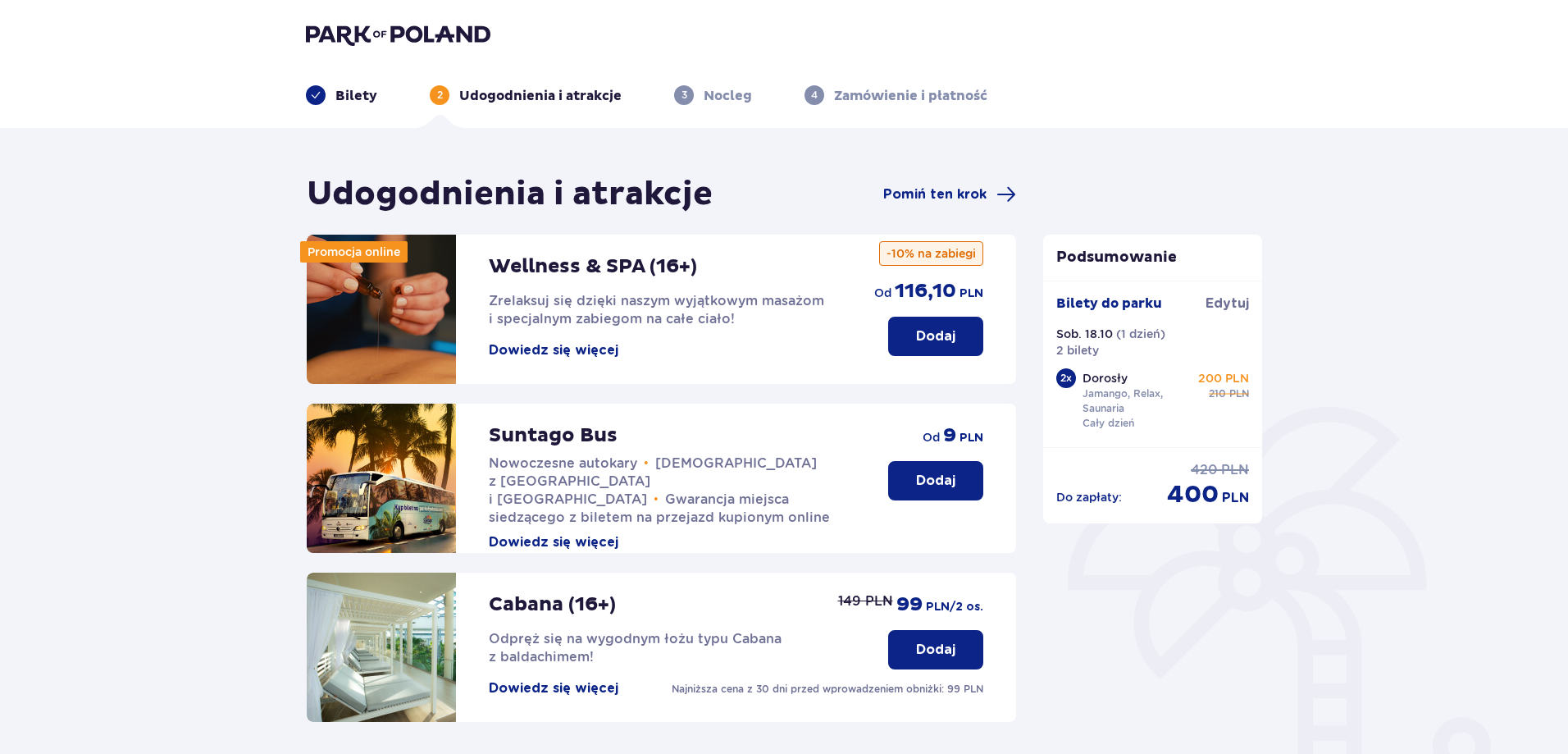
click at [601, 348] on button "Dowiedz się więcej" at bounding box center [553, 350] width 130 height 18
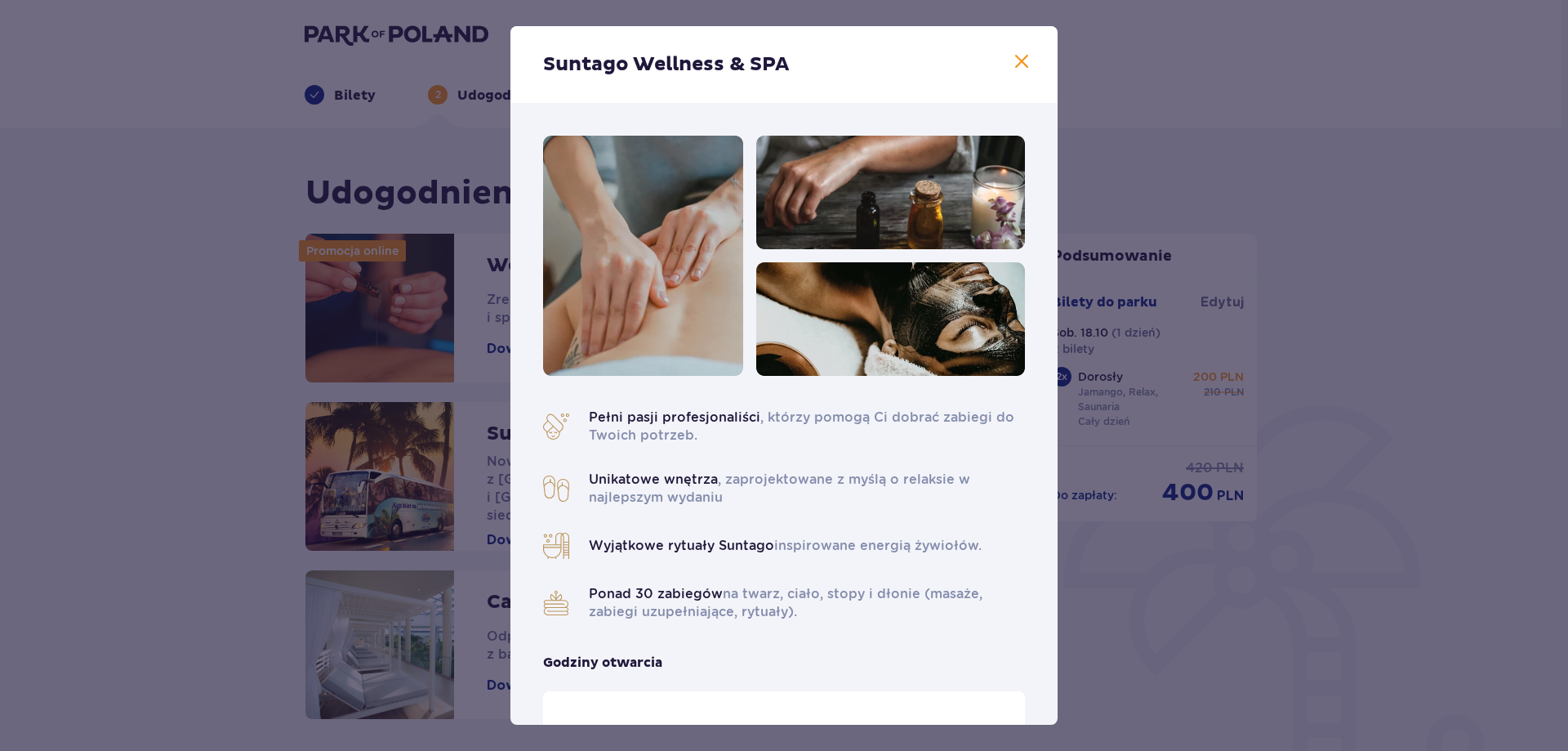
click at [1019, 69] on span at bounding box center [1022, 62] width 19 height 19
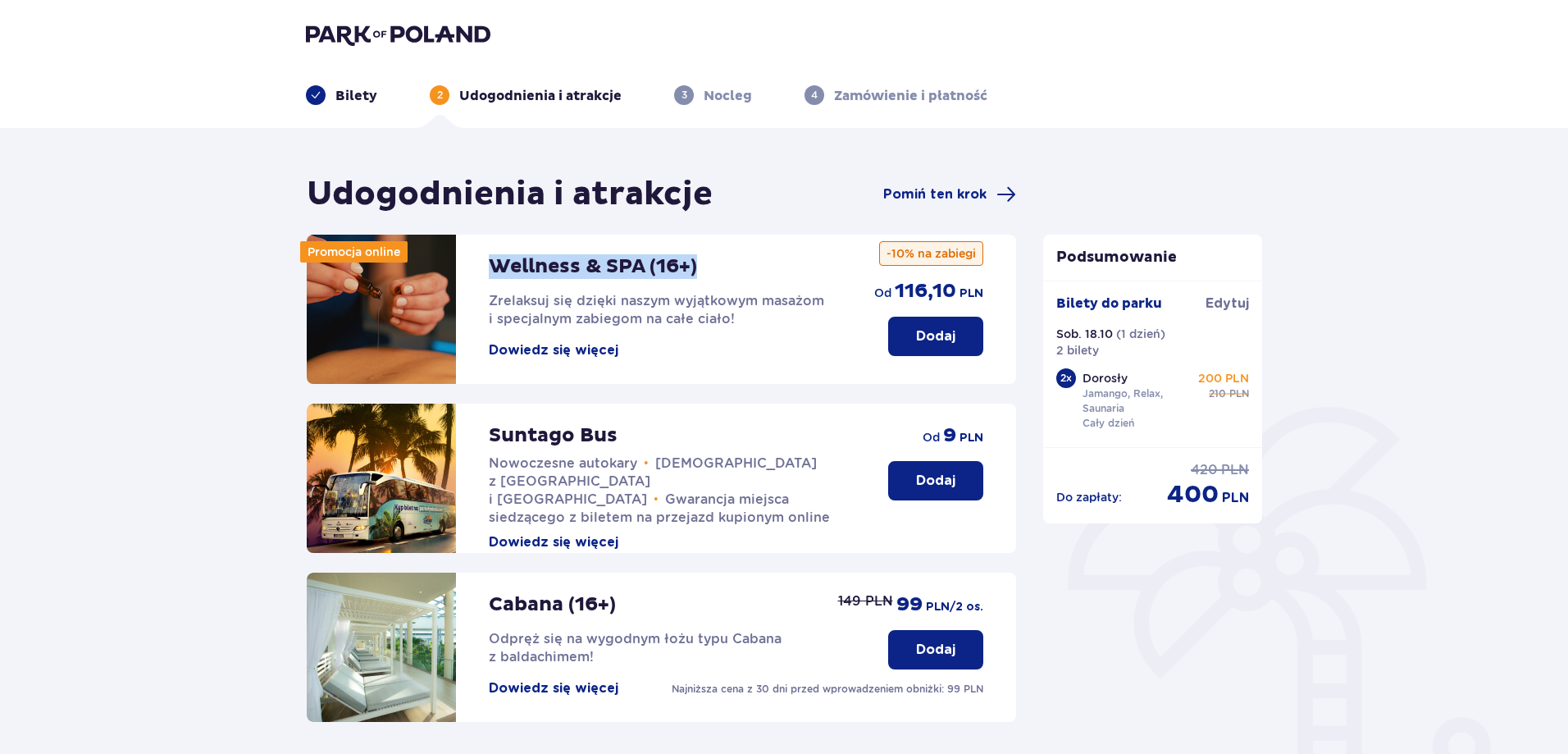
drag, startPoint x: 707, startPoint y: 271, endPoint x: 492, endPoint y: 268, distance: 215.0
click at [492, 268] on div "Wellness & SPA (16+) Zrelaksuj się dzięki naszym wyjątkowym masażom i specjalny…" at bounding box center [664, 297] width 353 height 124
copy p "Wellness & SPA (16+)"
click at [945, 335] on p "Dodaj" at bounding box center [935, 336] width 39 height 18
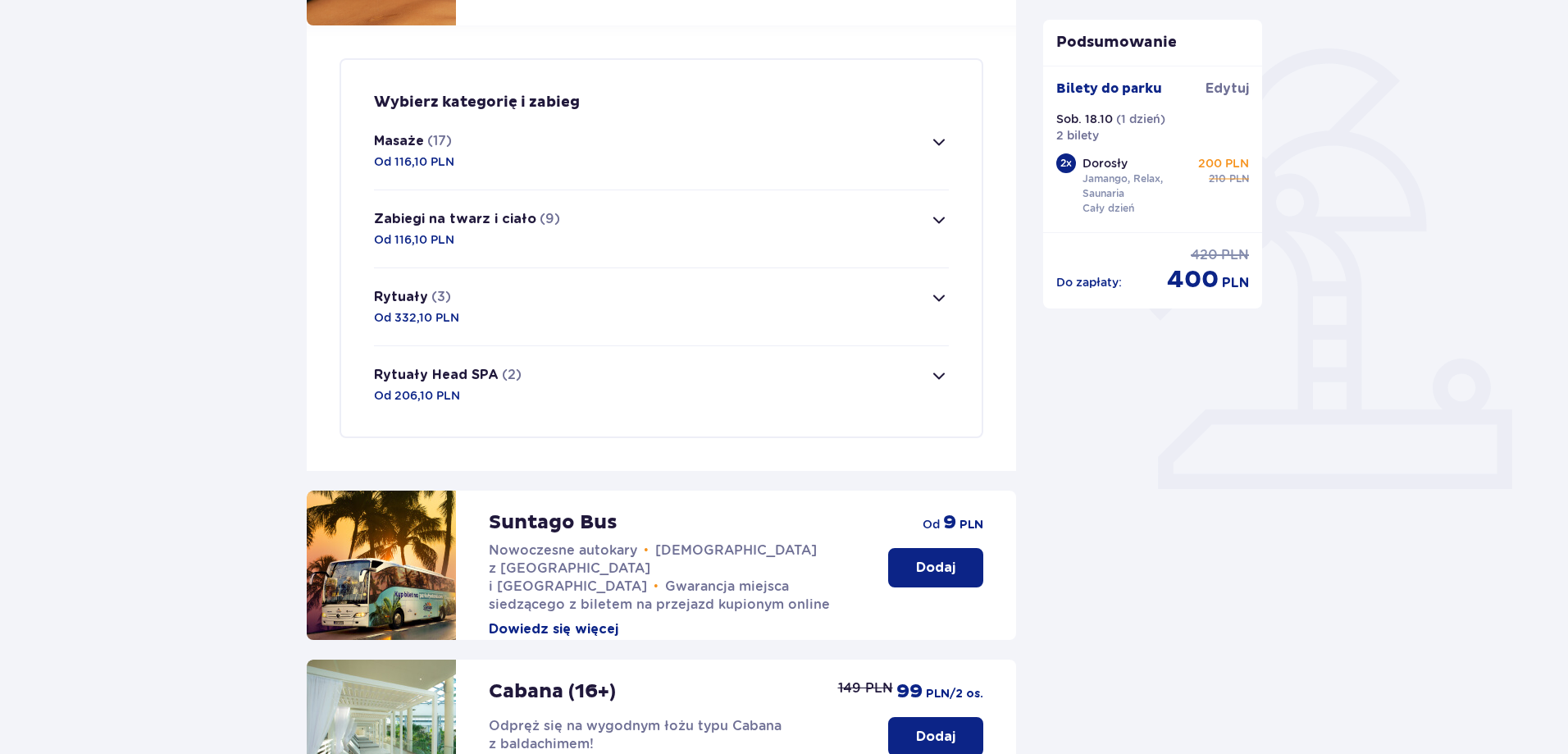
scroll to position [315, 0]
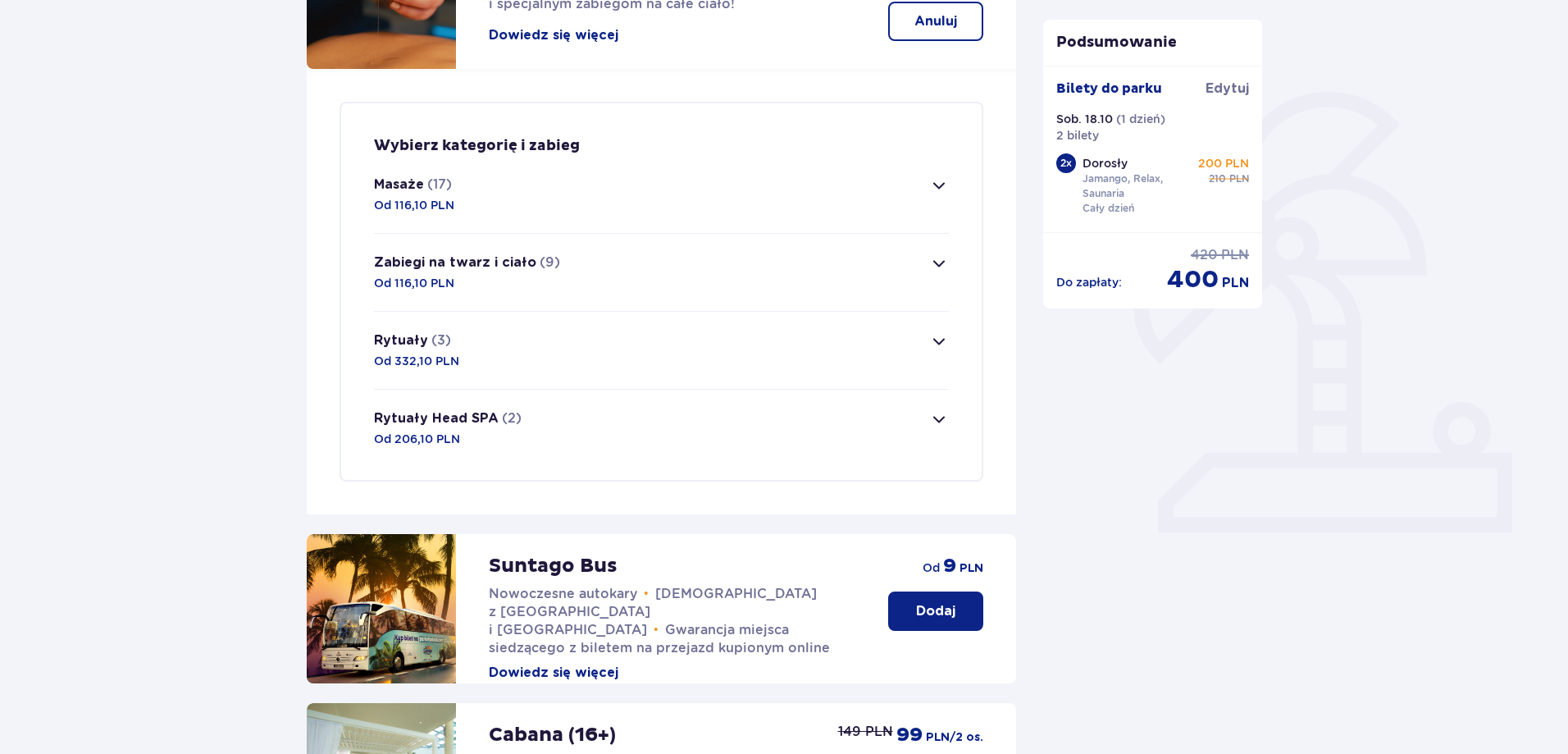
click at [939, 185] on span "button" at bounding box center [939, 185] width 19 height 19
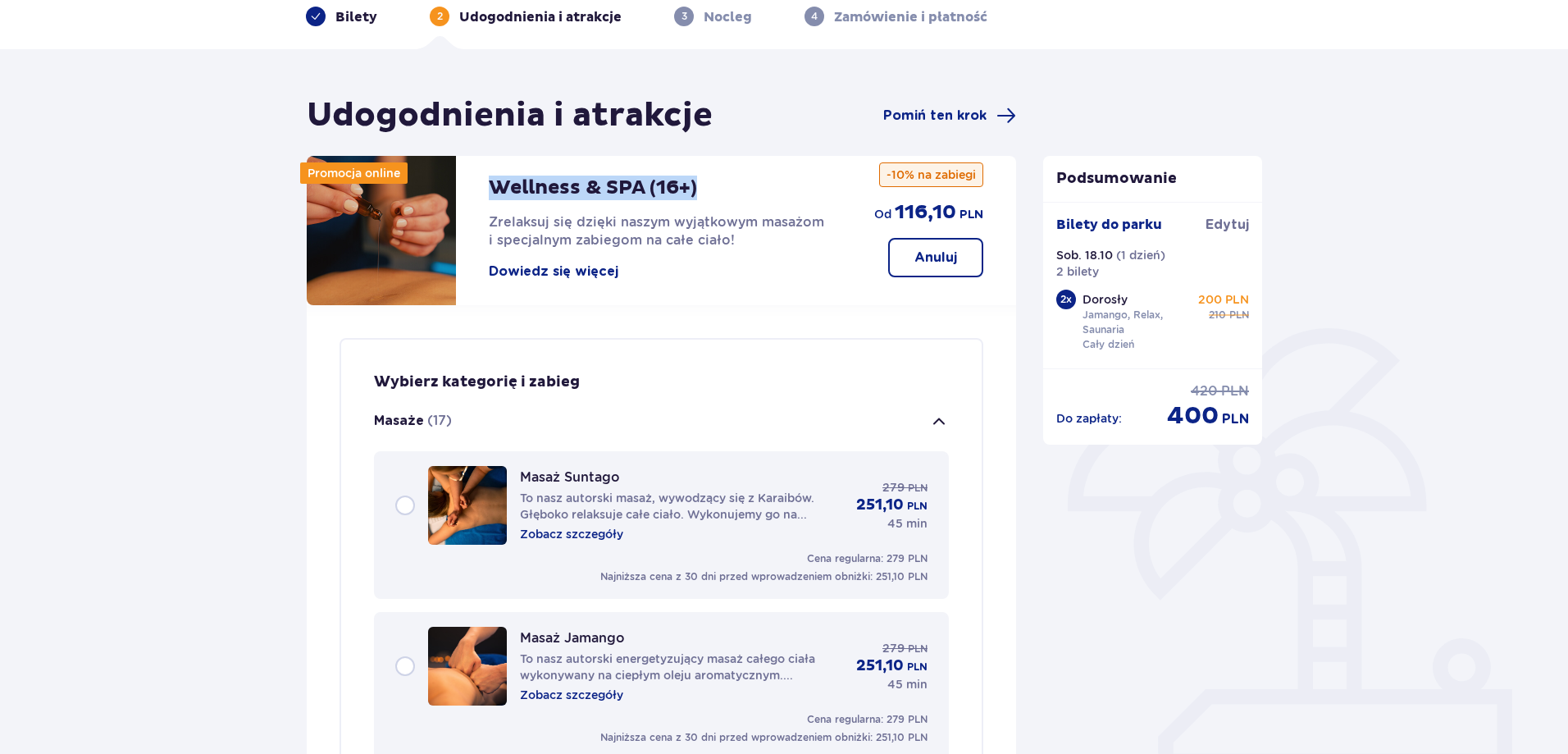
scroll to position [0, 0]
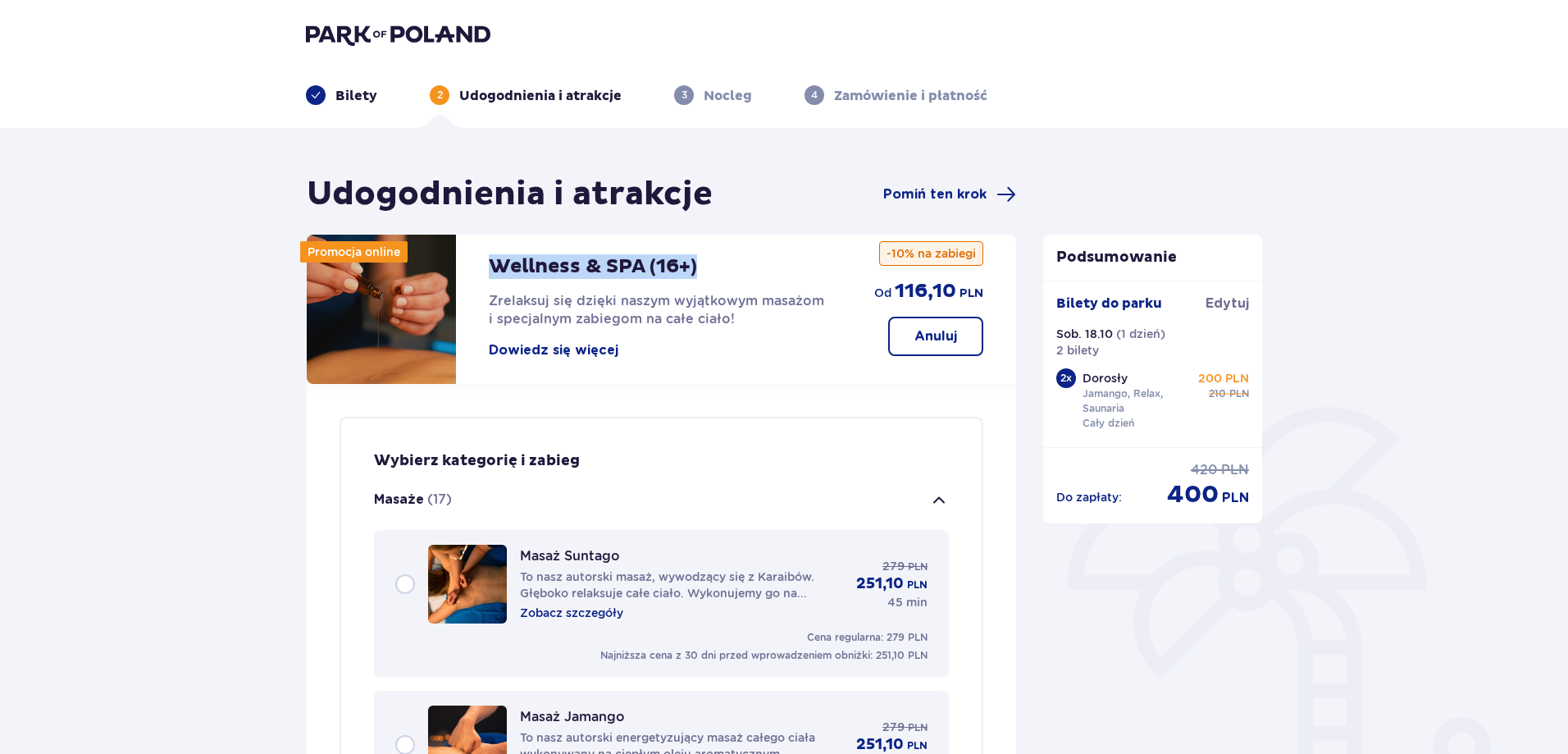
click at [942, 499] on span "button" at bounding box center [939, 500] width 19 height 19
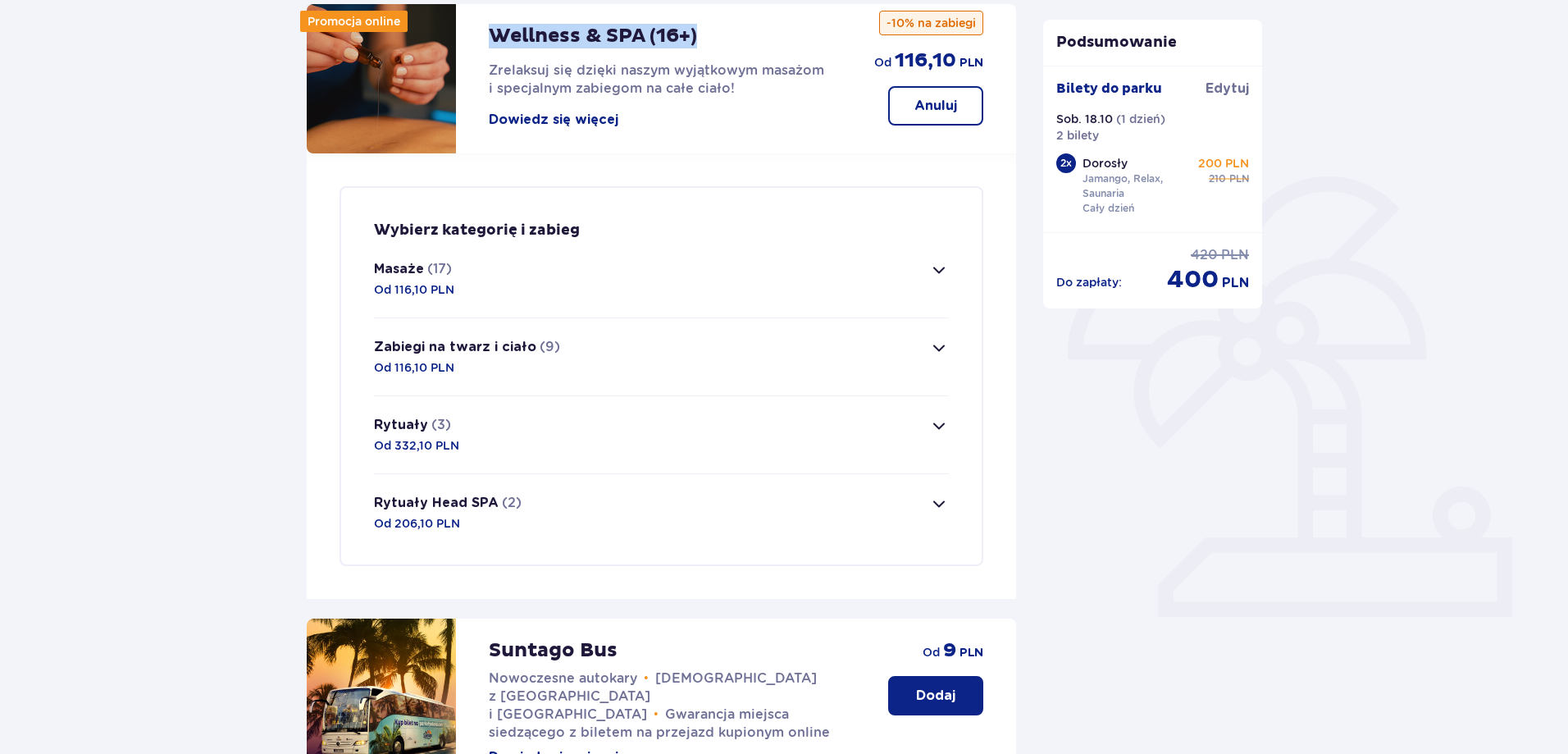
scroll to position [246, 0]
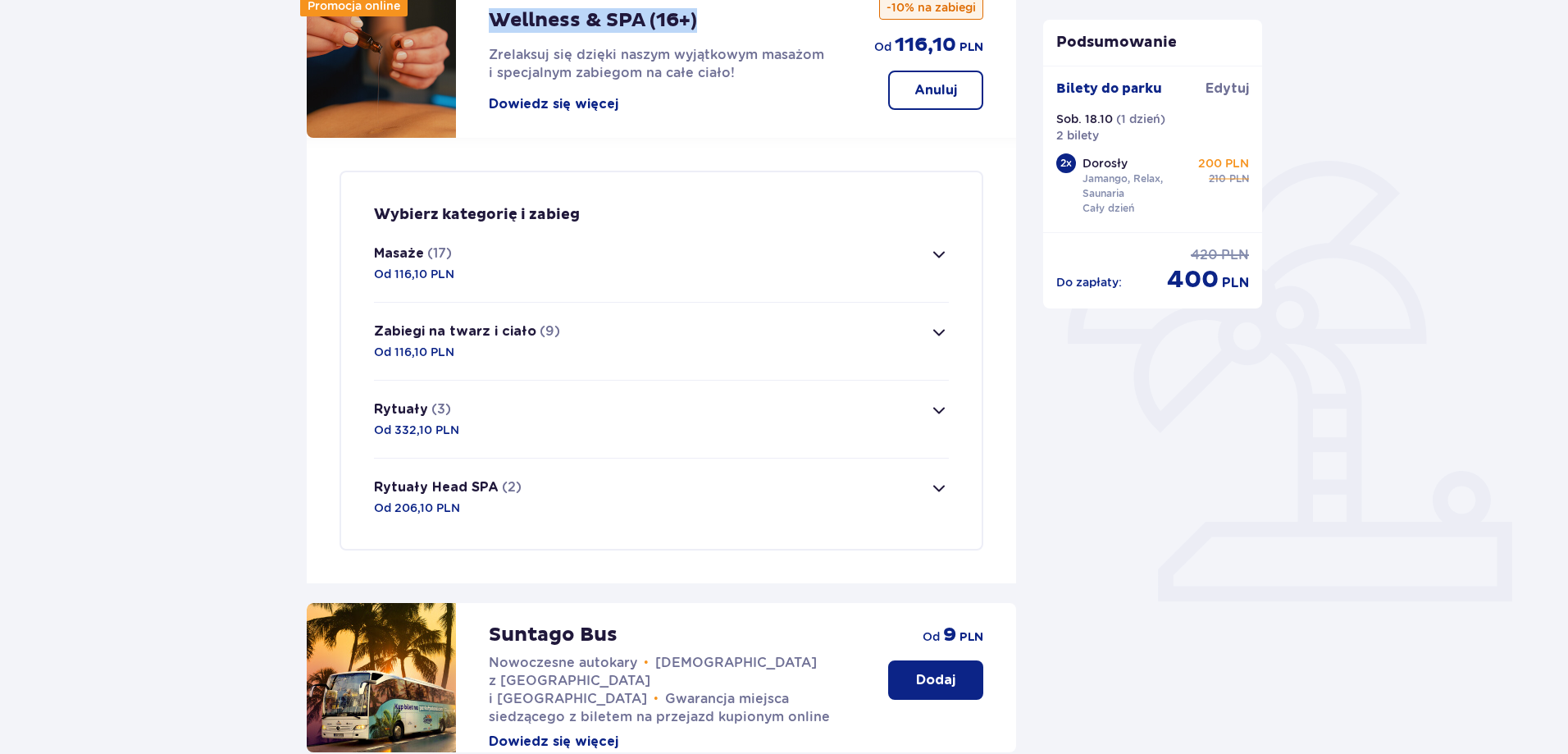
click at [939, 411] on span "button" at bounding box center [939, 410] width 19 height 19
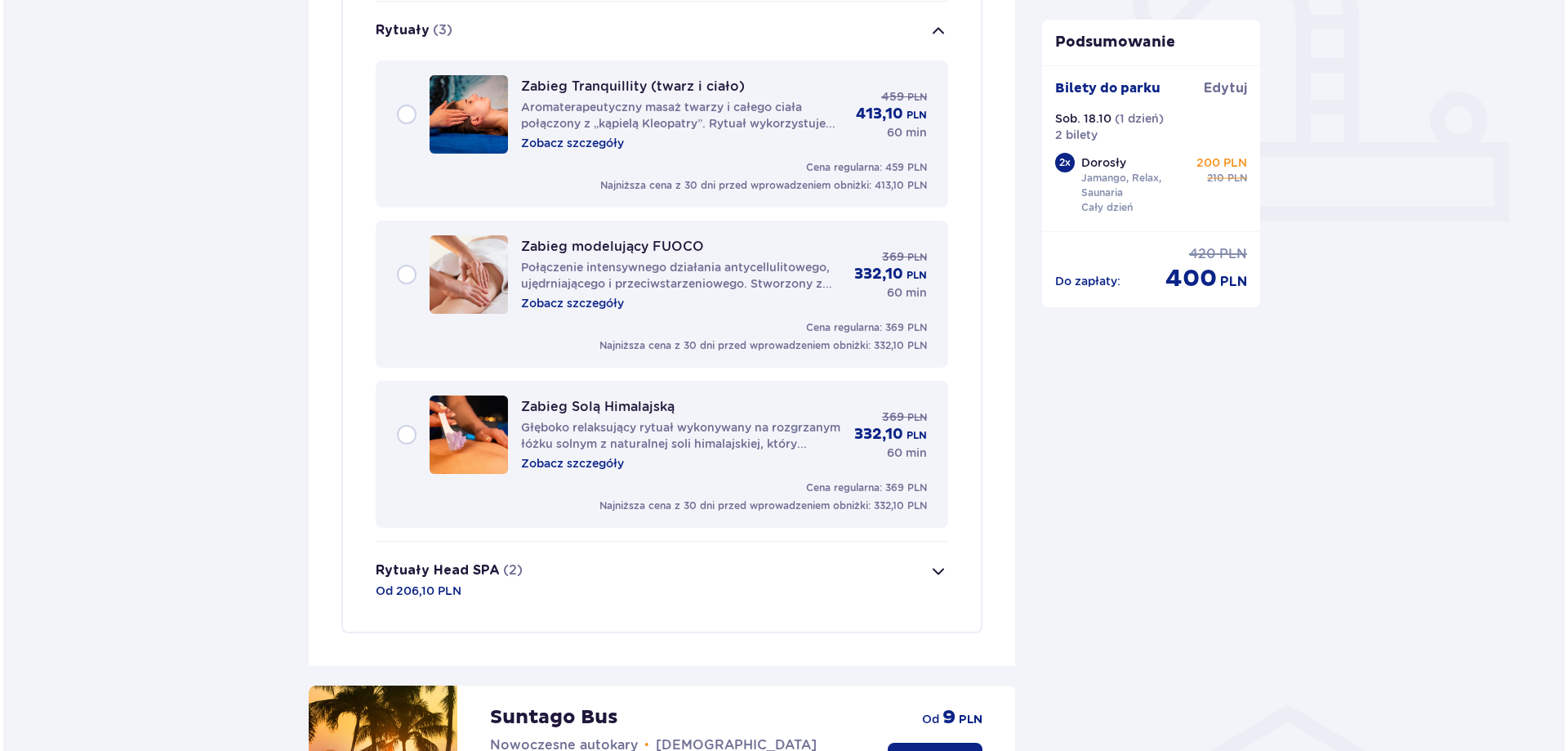
scroll to position [624, 0]
click at [600, 462] on p "Zobacz szczegóły" at bounding box center [569, 462] width 103 height 17
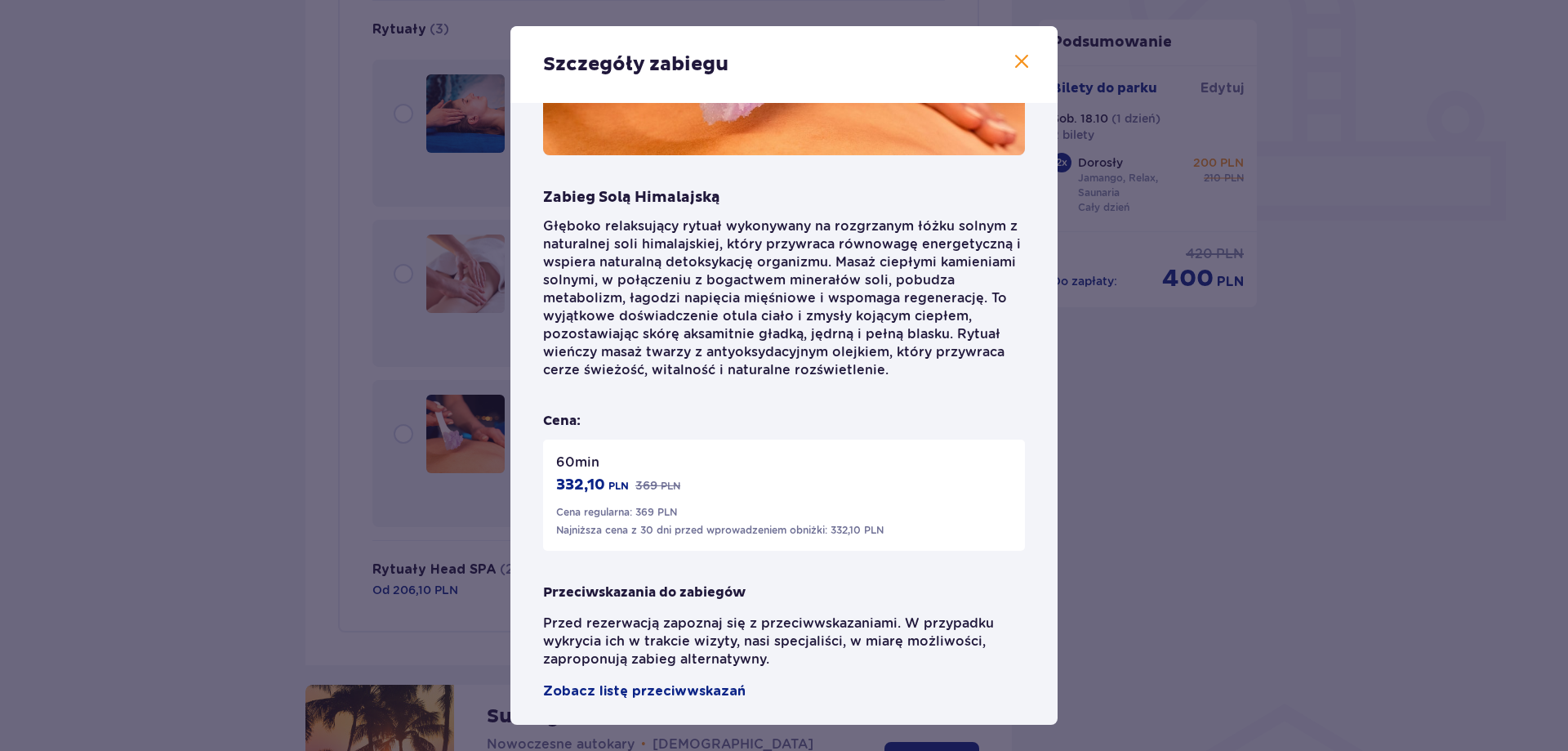
scroll to position [186, 0]
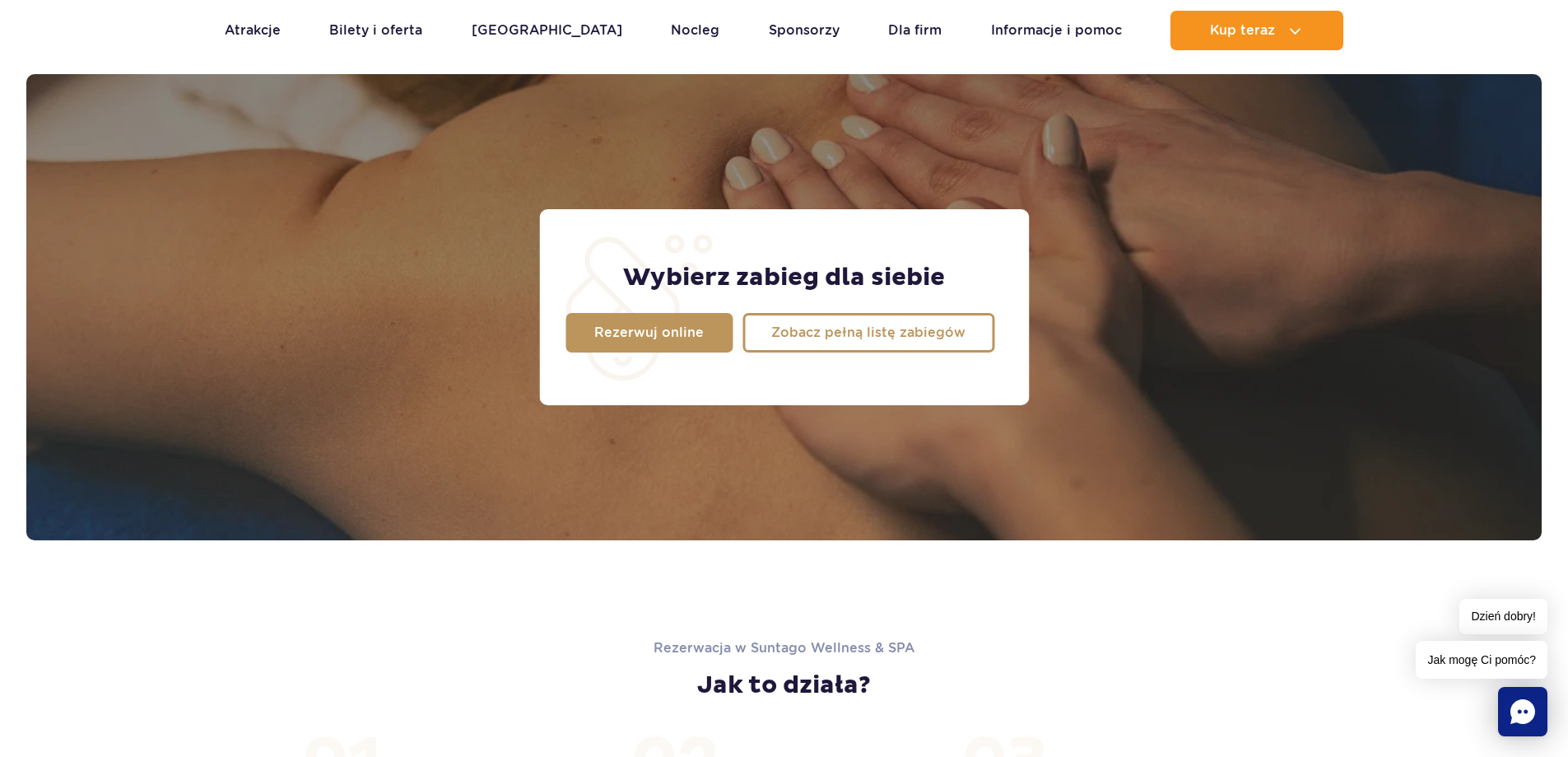
scroll to position [1318, 0]
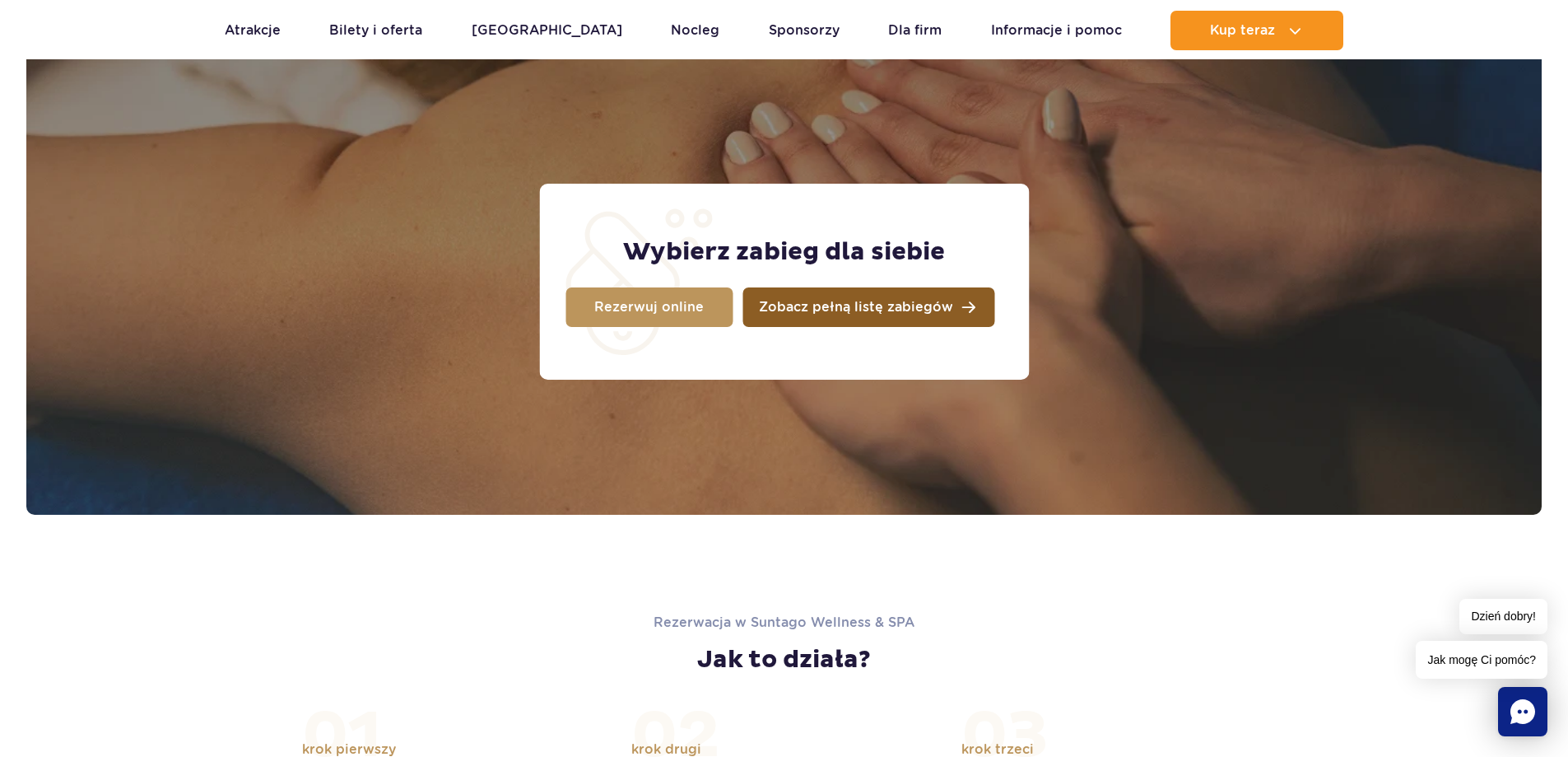
click at [796, 312] on span "Zobacz pełną listę zabiegów" at bounding box center [856, 307] width 194 height 13
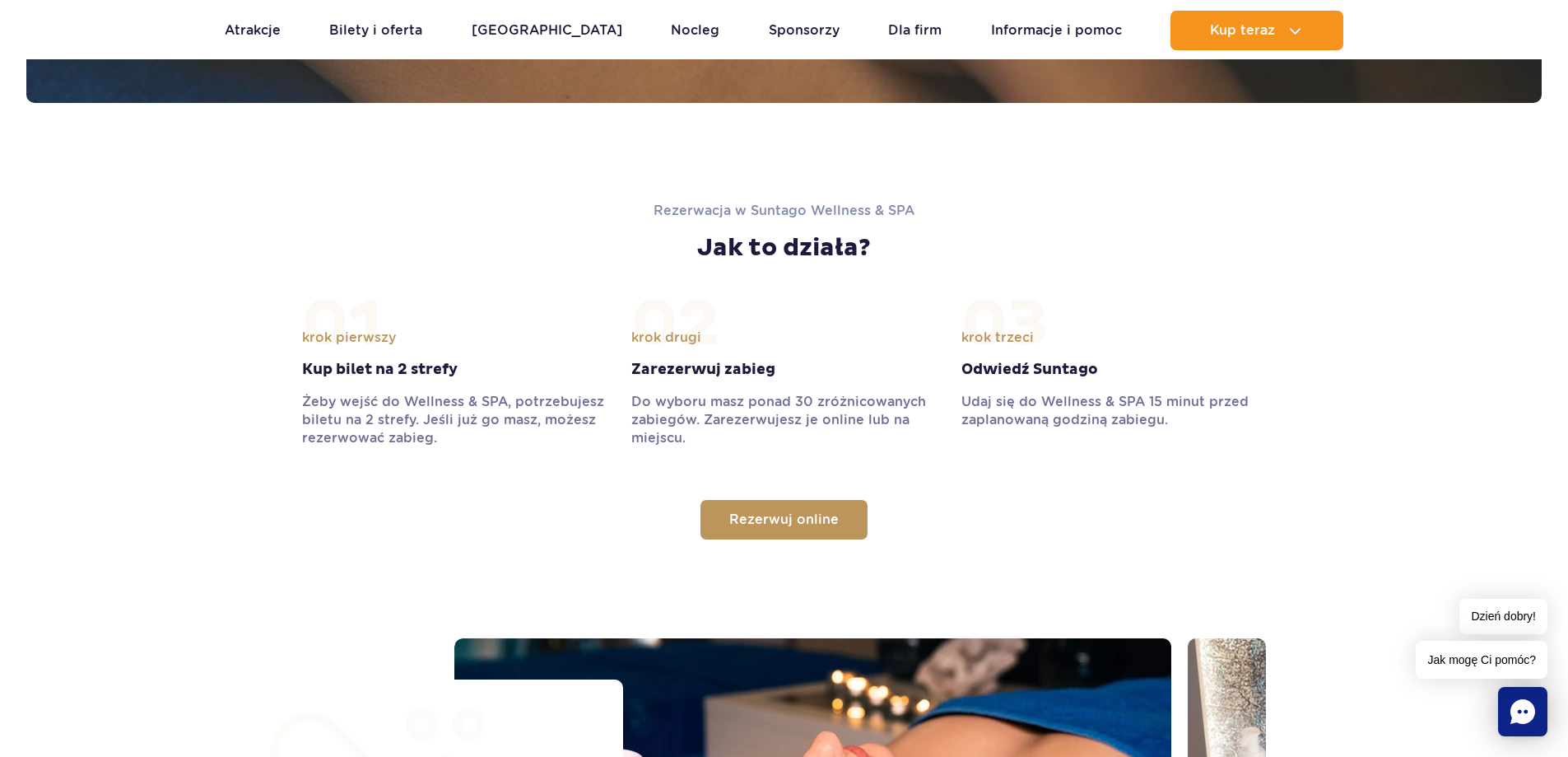
scroll to position [1235, 0]
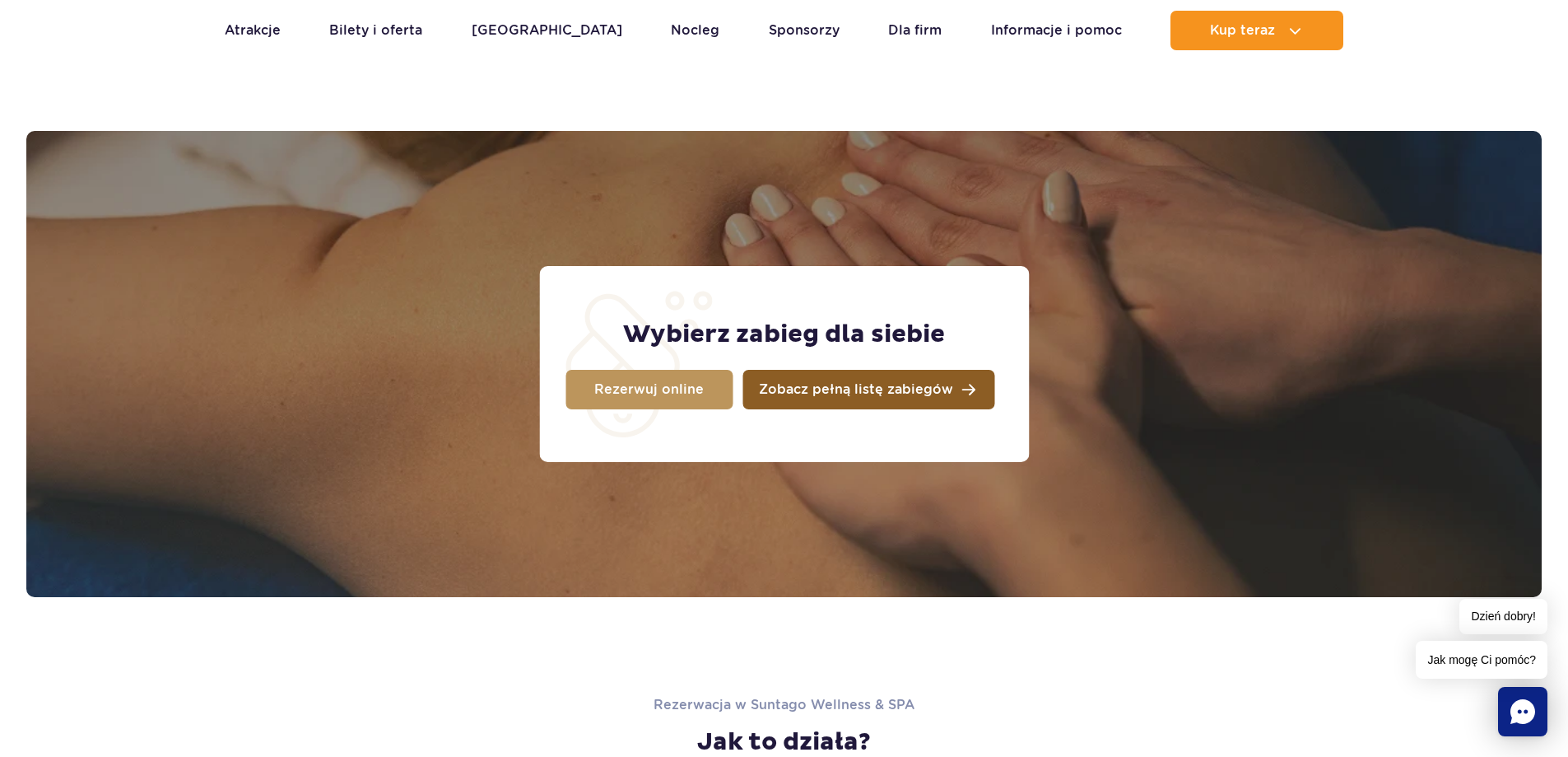
click at [850, 386] on span "Zobacz pełną listę zabiegów" at bounding box center [856, 389] width 194 height 13
